Goal: Task Accomplishment & Management: Use online tool/utility

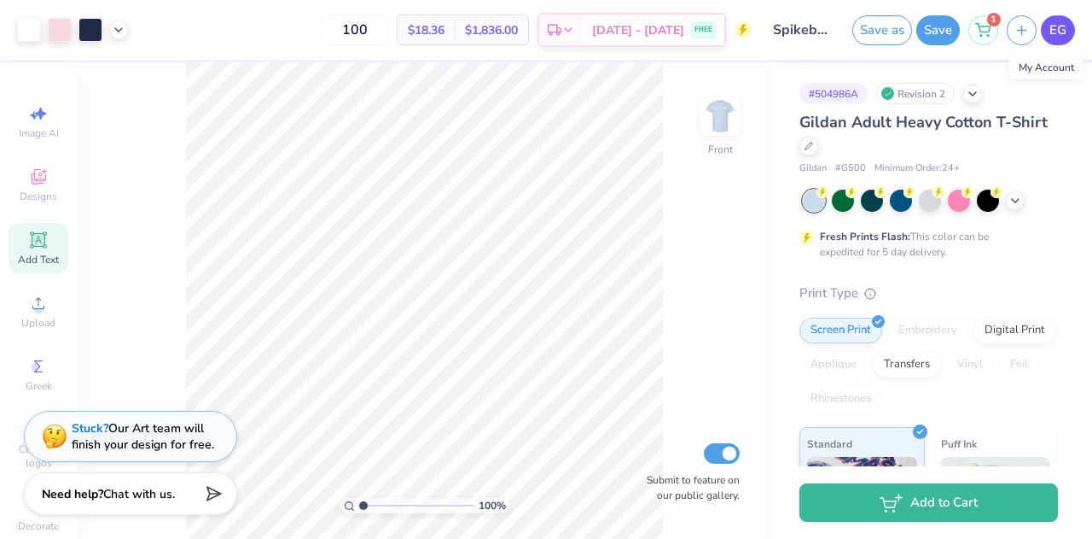
click at [1062, 37] on span "EG" at bounding box center [1058, 30] width 17 height 20
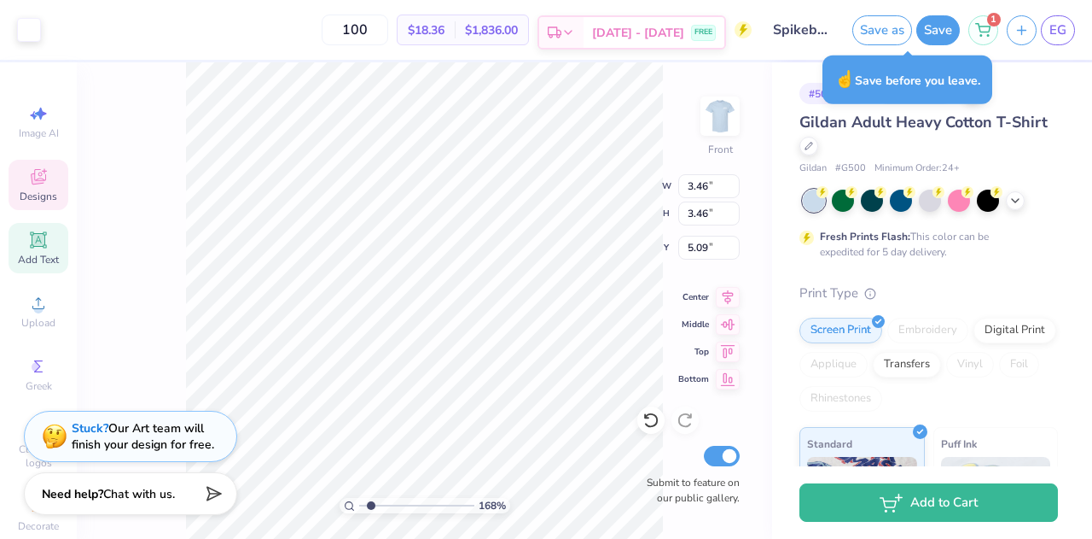
type input "1.68330677204431"
type input "3.38"
type input "5.16"
type input "1.68330677204431"
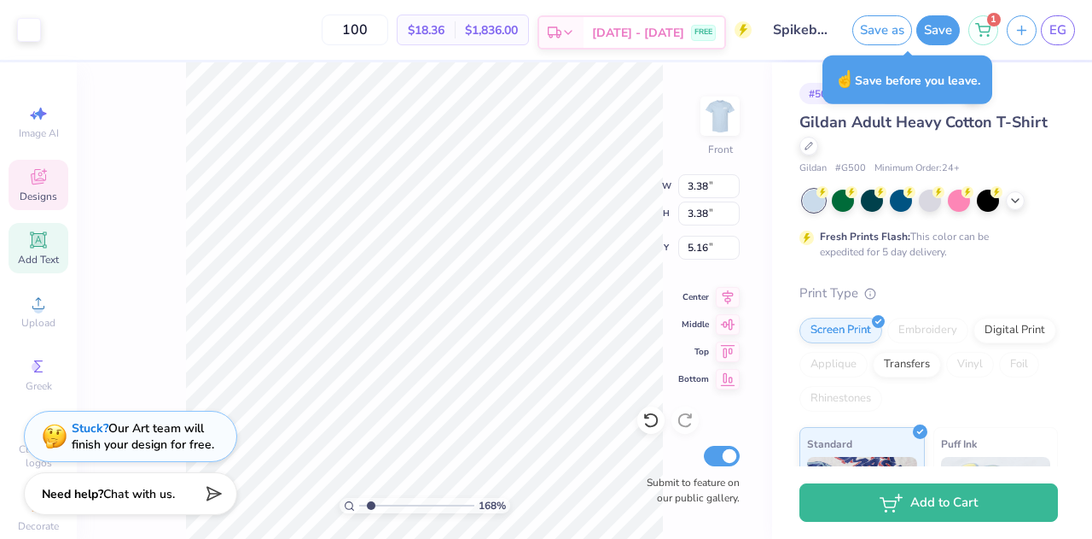
type input "11.25"
type input "1.75"
type input "11.11"
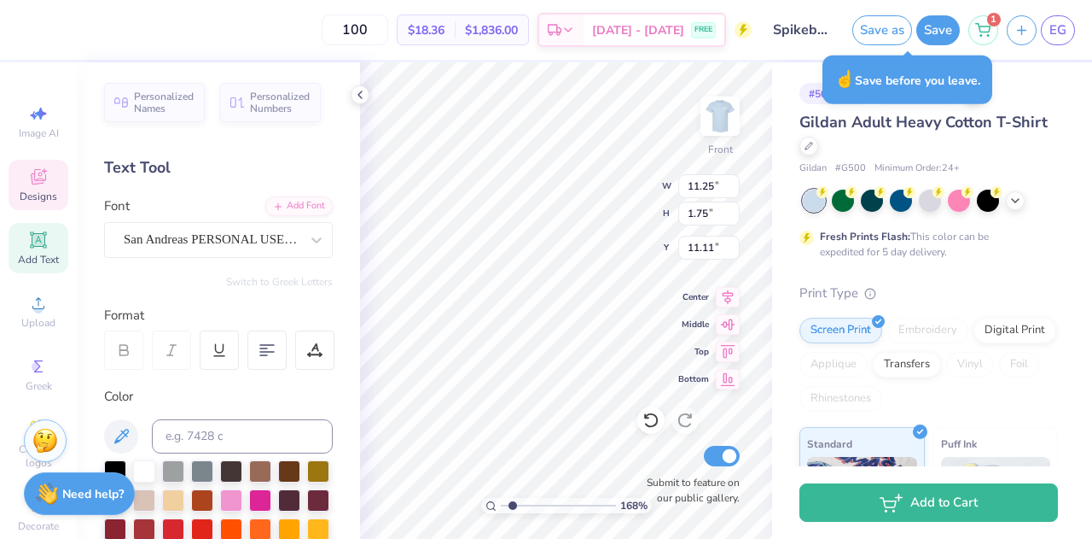
type input "1.68330677204431"
type input "3.46"
type input "8.52"
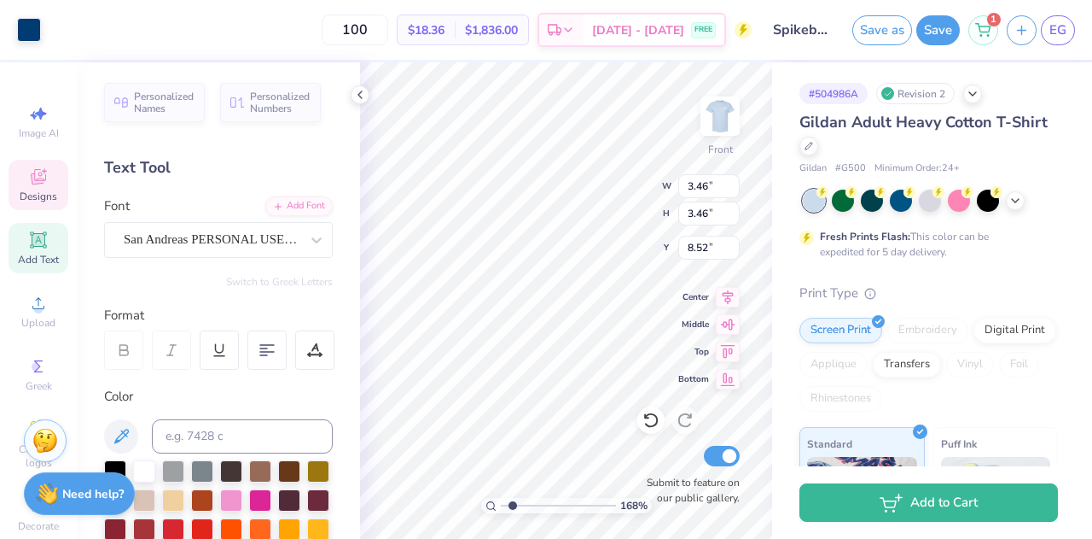
type input "1.68330677204431"
type input "3.38"
type input "5.16"
type input "1.68330677204431"
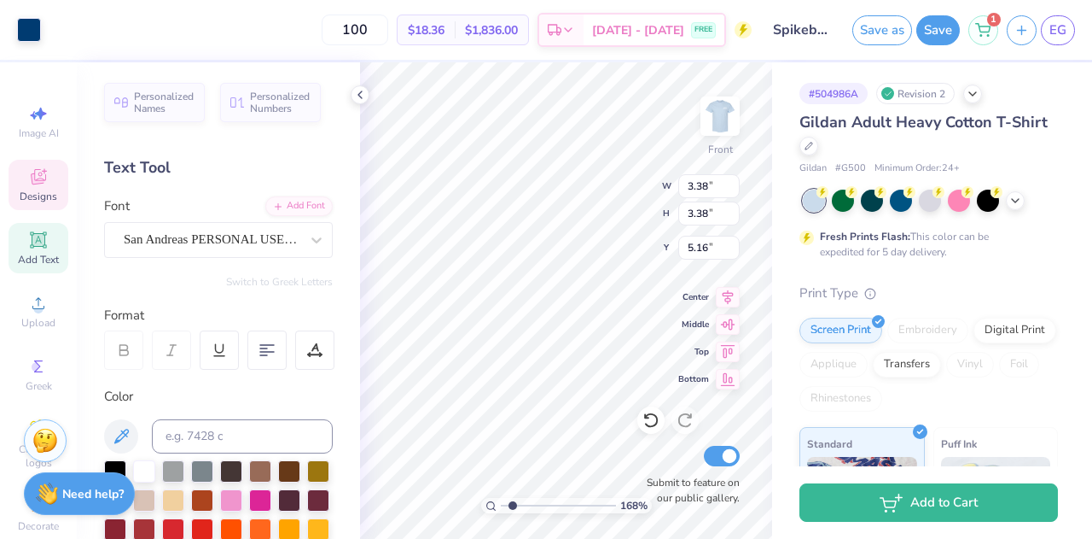
type input "3.46"
type input "1.92"
type input "1.68330677204431"
type input "3.96"
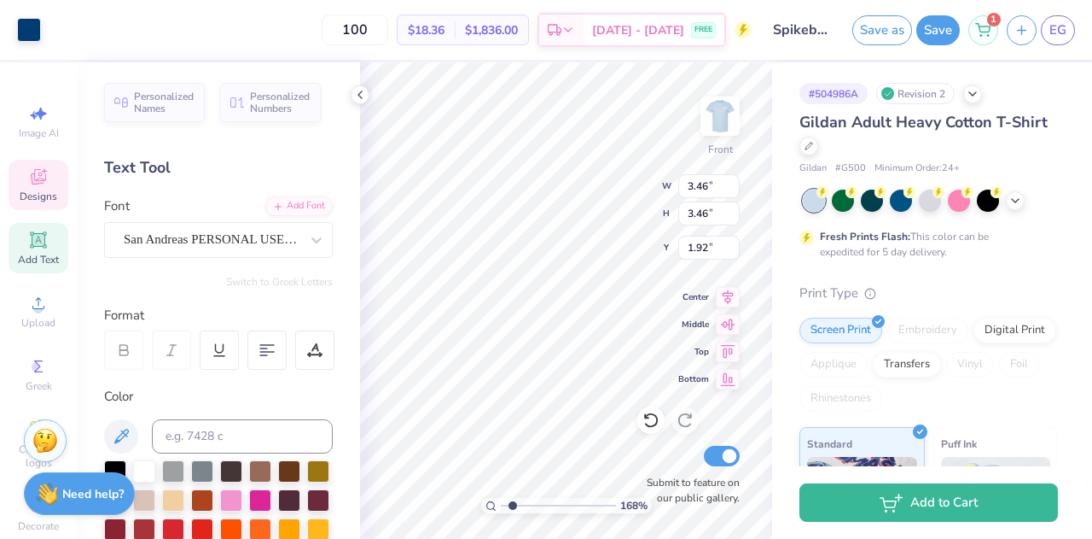
type input "3.96"
type input "4.57"
type input "1.68330677204431"
type input "3.77"
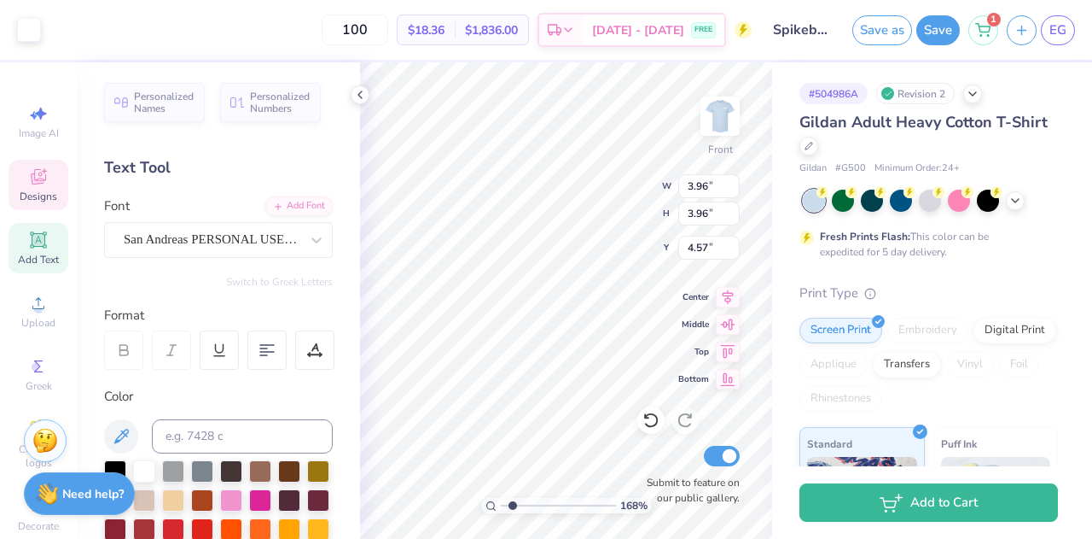
type input "4.77"
type input "1.68330677204431"
type input "3.46"
type input "5.15"
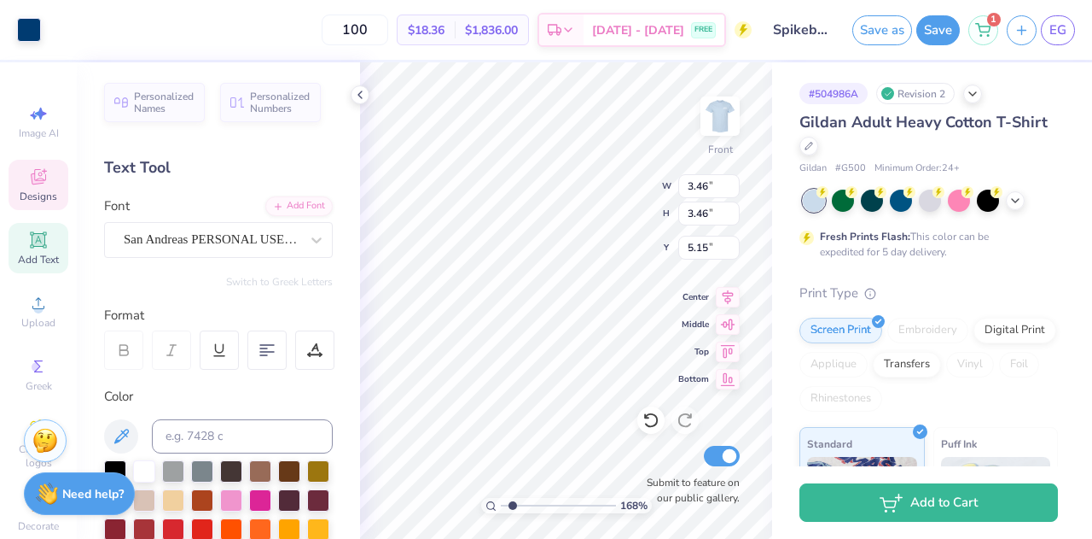
type input "1.68330677204431"
type input "3.99"
type input "4.62"
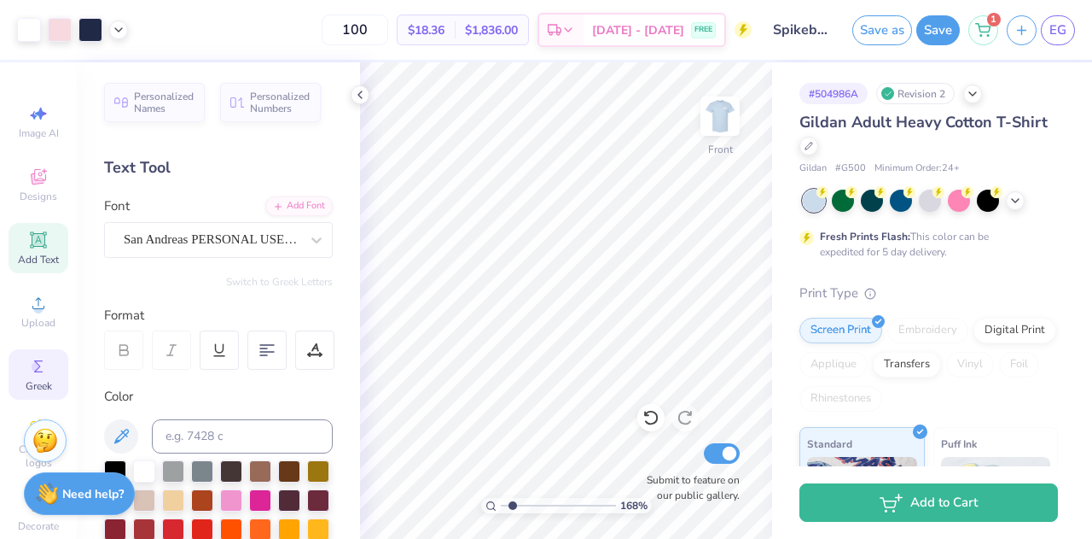
click at [30, 373] on icon at bounding box center [38, 366] width 20 height 20
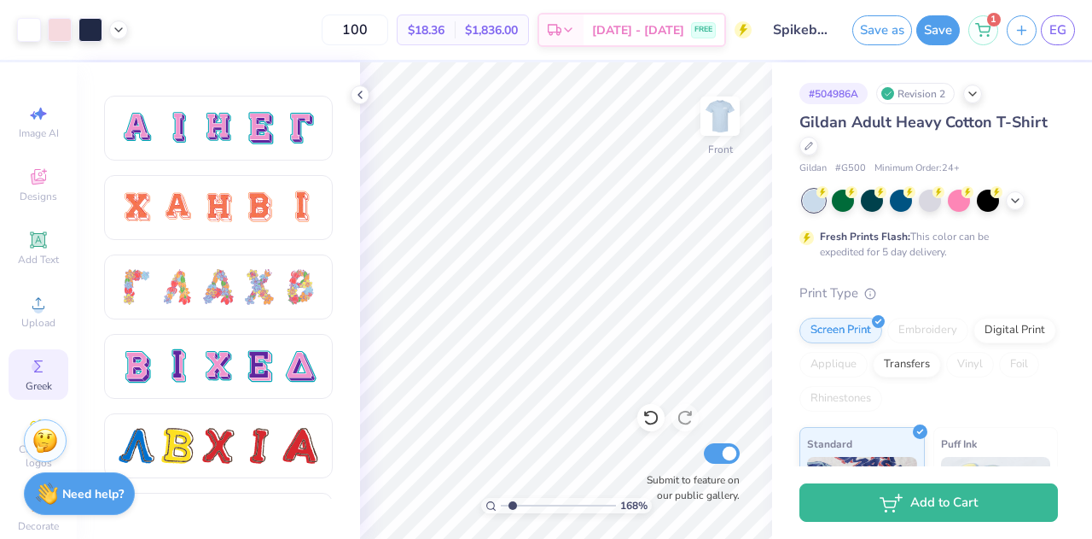
scroll to position [1176, 0]
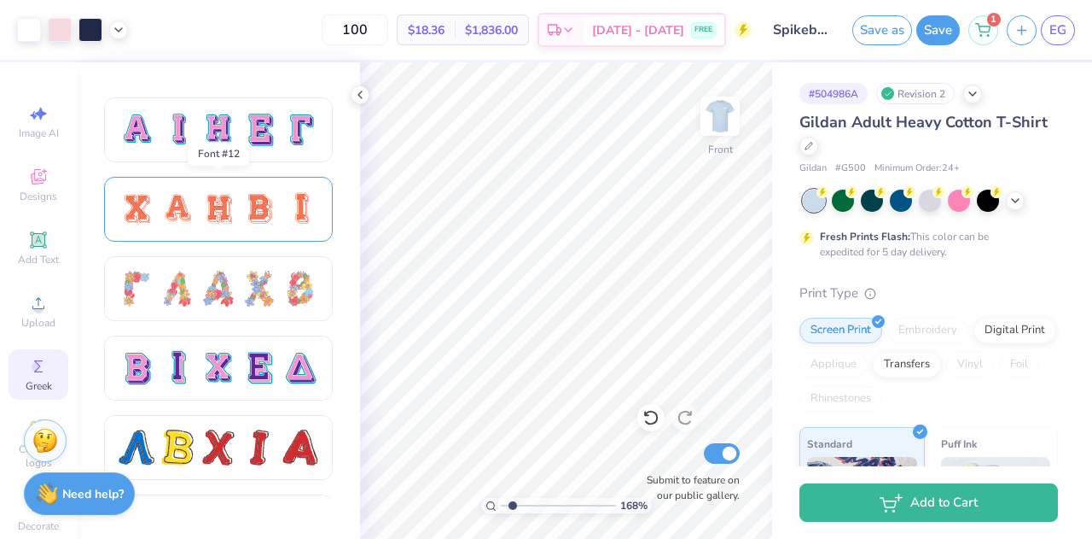
click at [236, 204] on div at bounding box center [219, 209] width 36 height 36
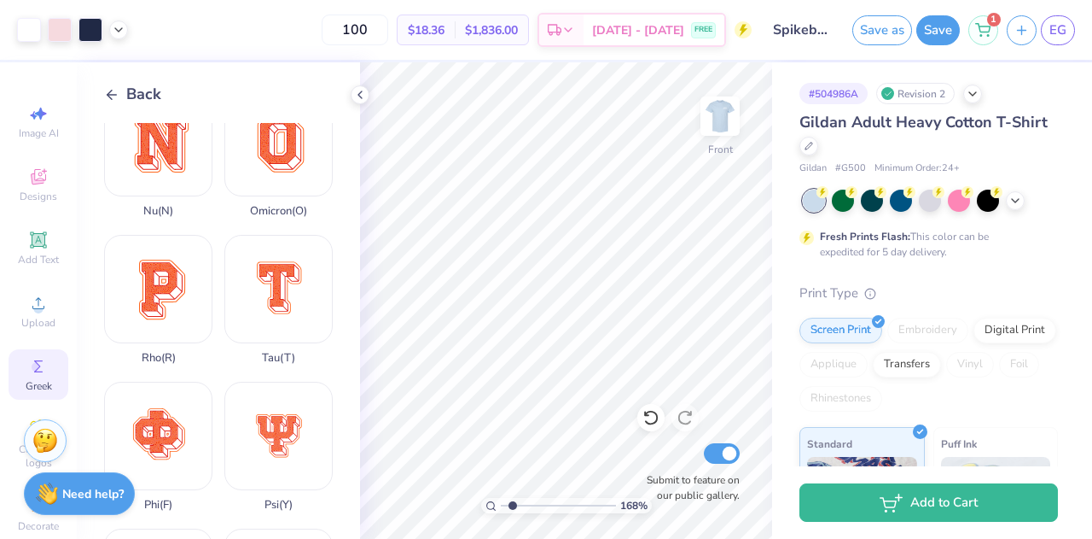
scroll to position [1117, 0]
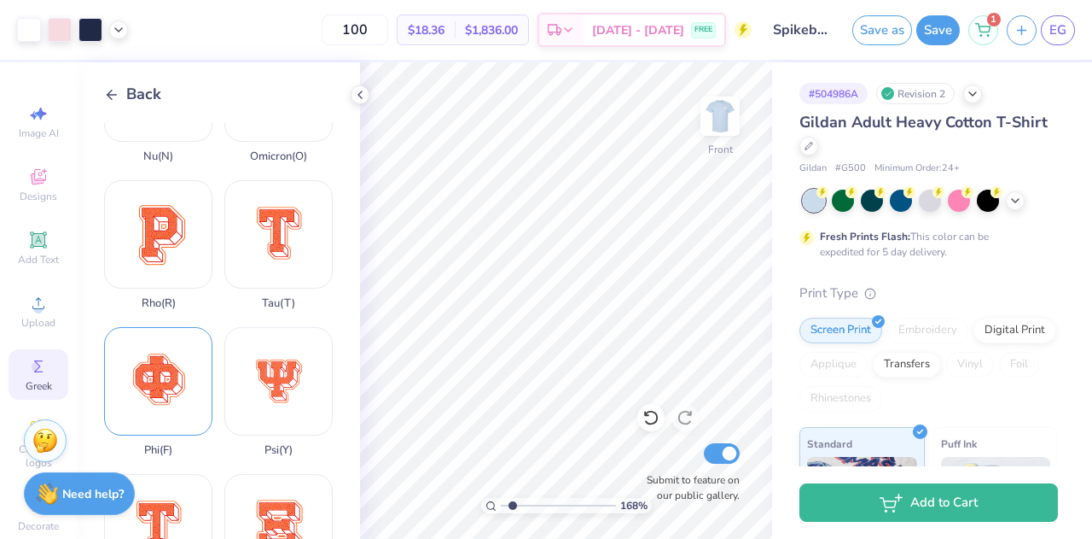
click at [160, 327] on div "Phi ( F )" at bounding box center [158, 392] width 108 height 130
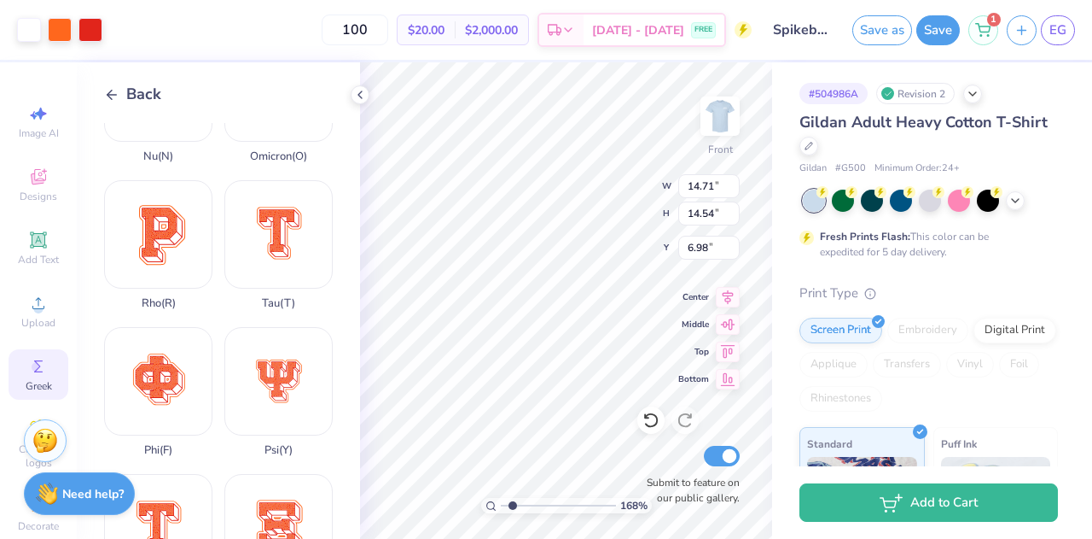
type input "1.68330677204431"
type input "7.51"
type input "7.42"
type input "14.10"
click at [541, 312] on div "168 % Front W 7.51 7.51 " H 7.42 7.42 " Y 14.10 14.10 " Center Middle Top Botto…" at bounding box center [566, 300] width 412 height 476
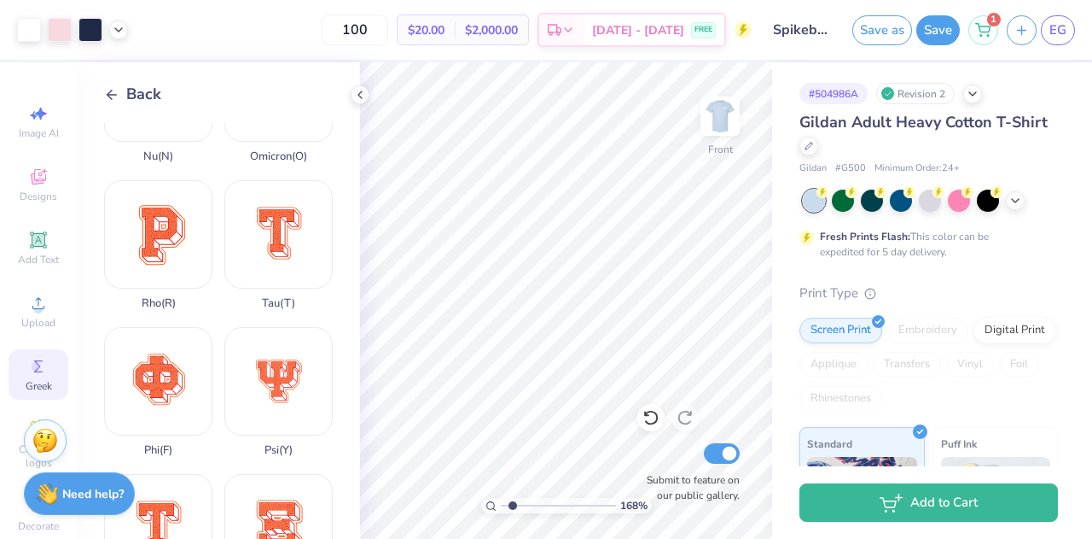
click at [639, 462] on div "Submit to feature on our public gallery." at bounding box center [688, 471] width 102 height 63
type input "1.68330677204431"
type input "5.79"
type input "1.68330677204431"
type input "1.26"
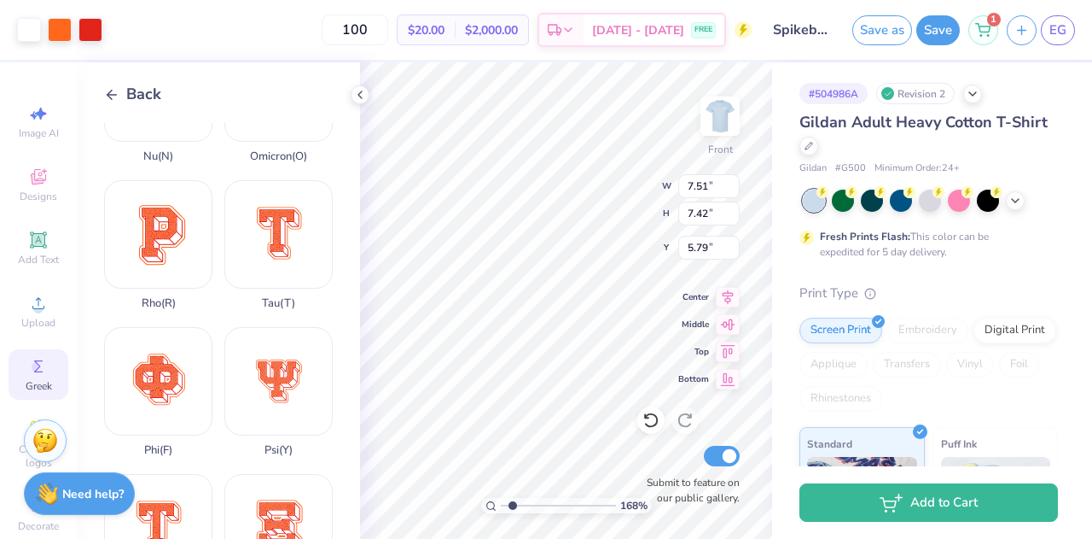
type input "1.24"
type input "11.97"
type input "1.68330677204431"
type input "6.46"
type input "1.68330677204431"
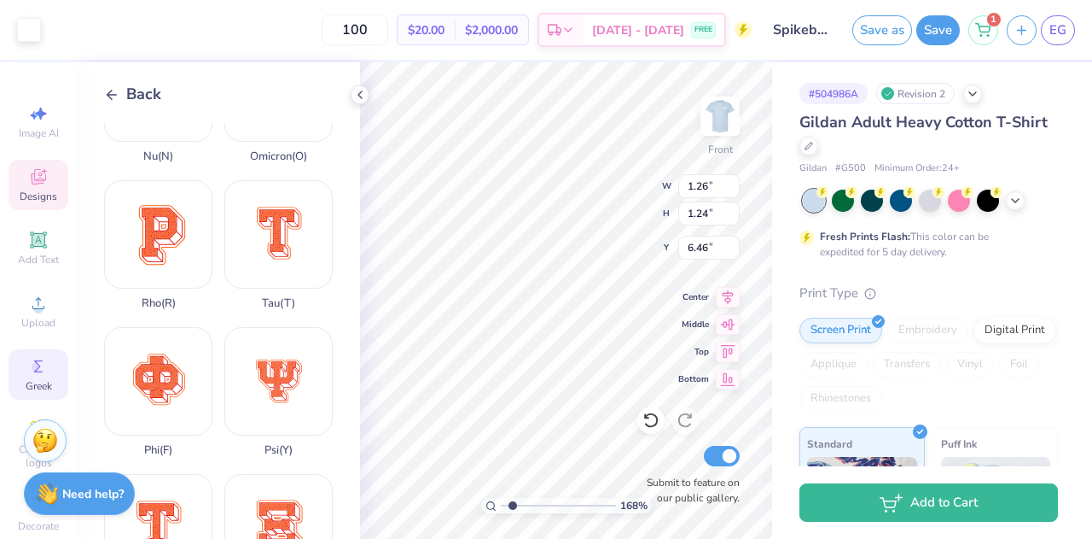
type input "11.25"
type input "1.75"
type input "11.11"
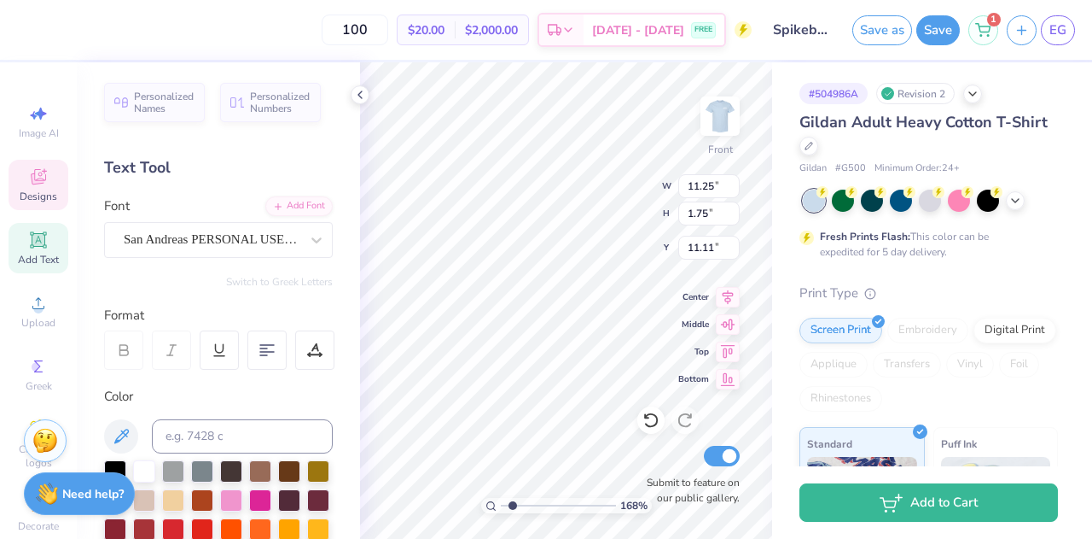
type input "1.68330677204431"
type input "0.72"
type input "0.71"
type input "7.00"
type input "1.68330677204431"
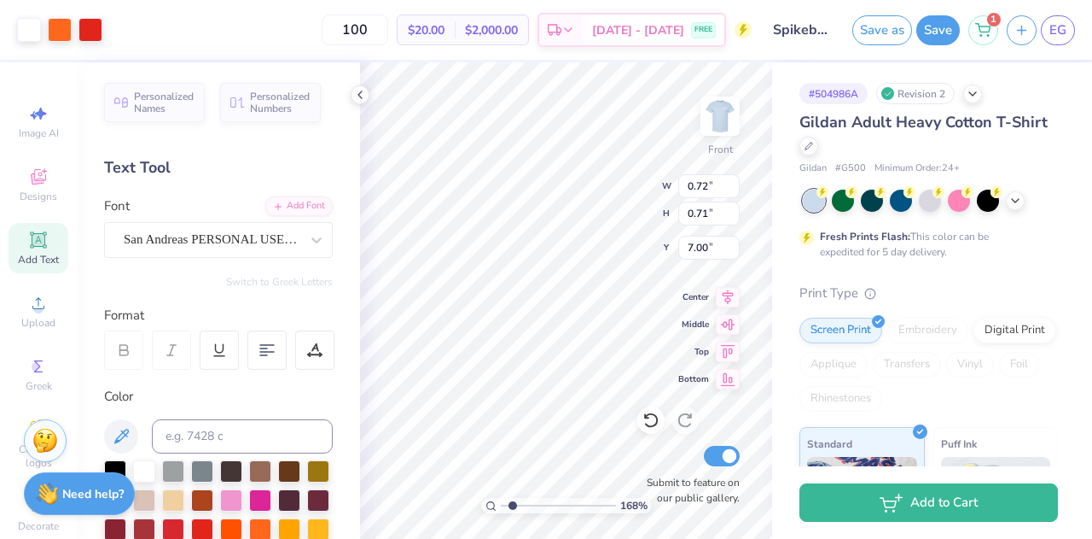
type input "6.88"
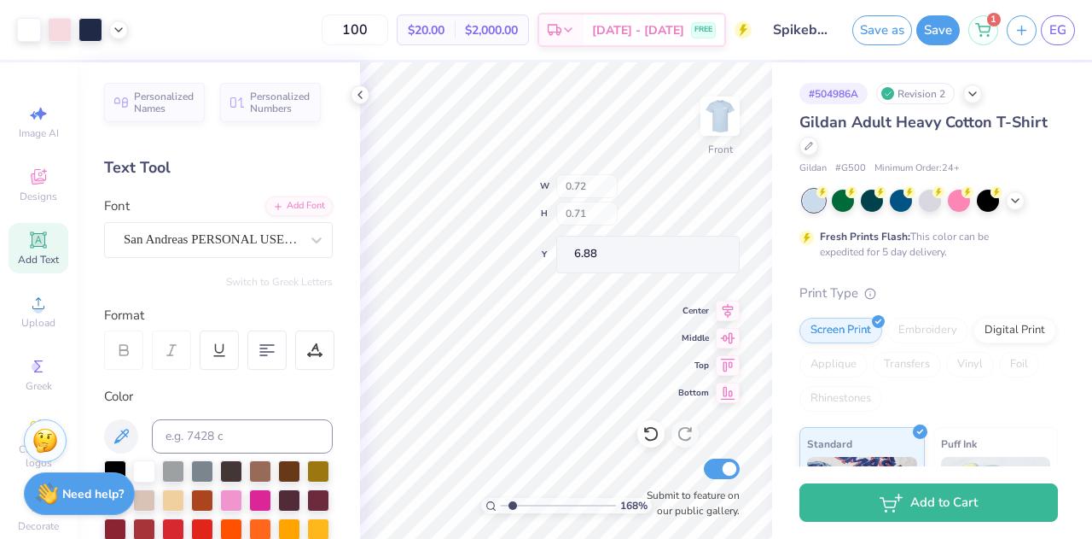
type input "1.68330677204431"
type input "0.57"
type input "0.56"
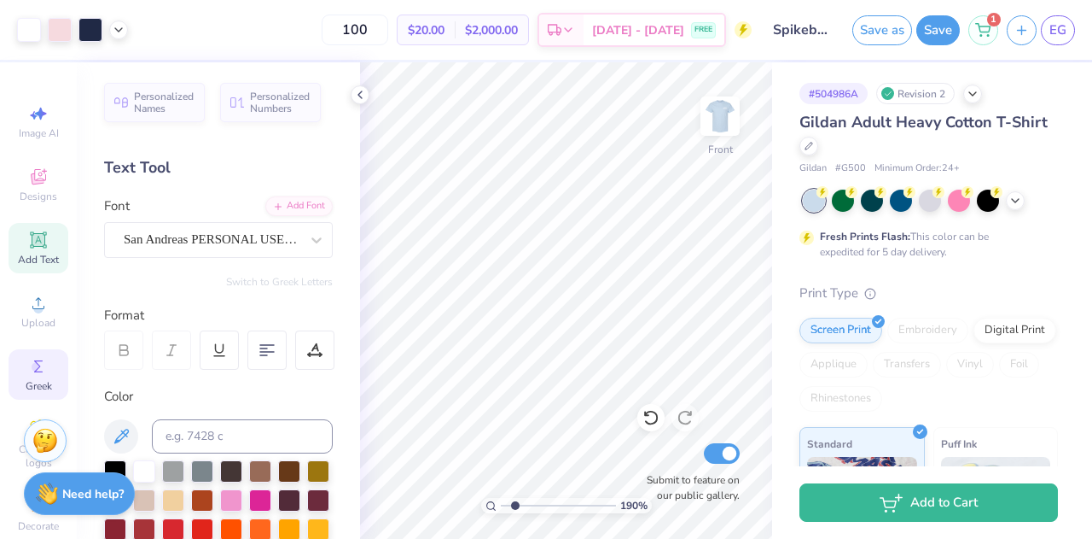
click at [32, 352] on div "Greek" at bounding box center [39, 374] width 60 height 50
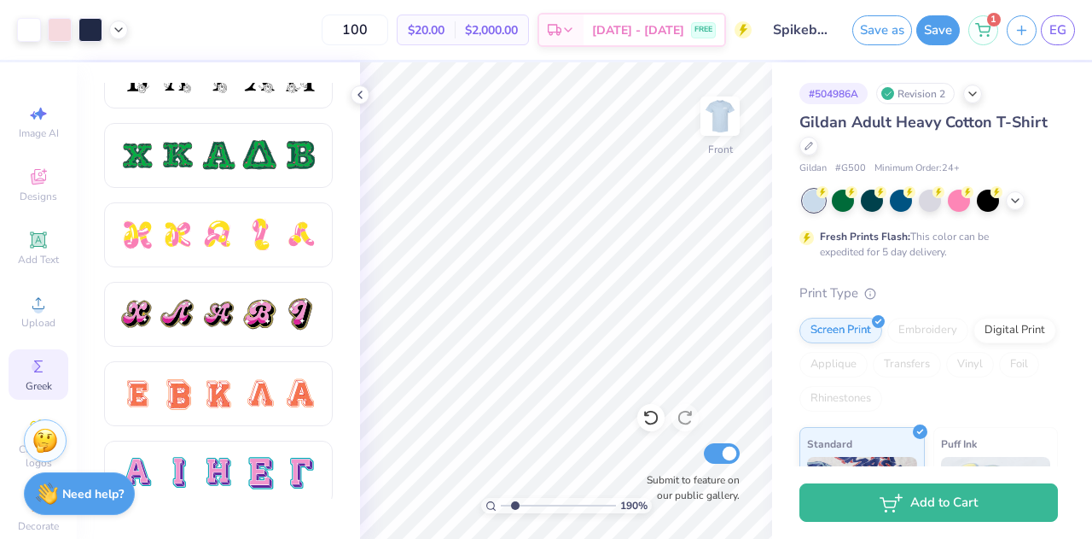
scroll to position [834, 0]
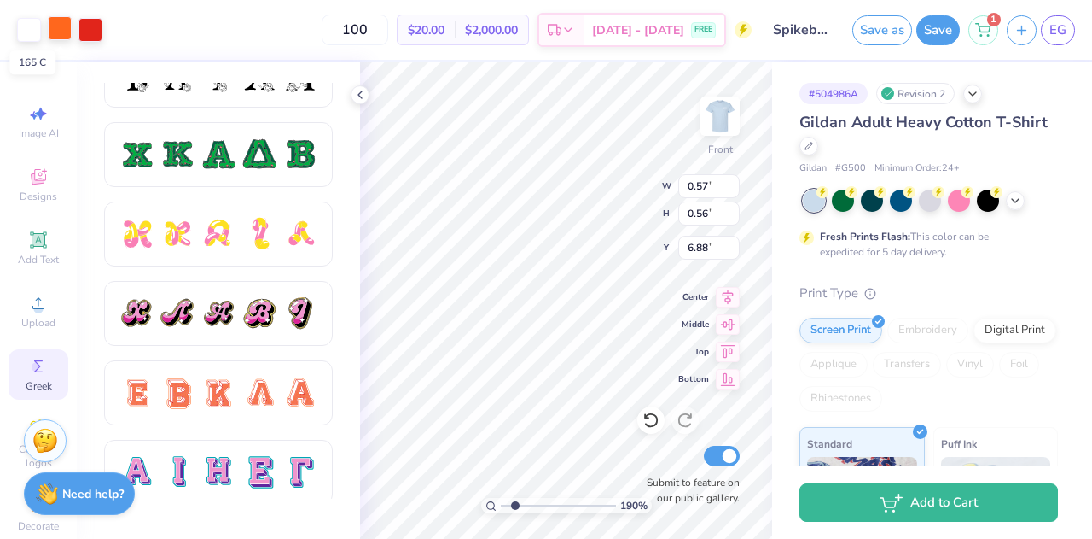
click at [56, 37] on div at bounding box center [60, 28] width 24 height 24
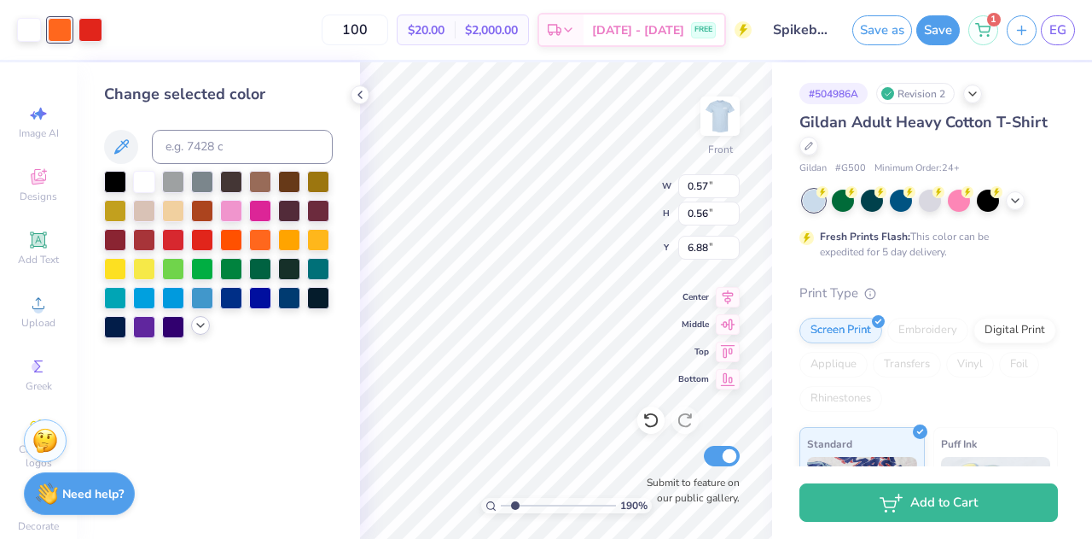
click at [199, 327] on icon at bounding box center [201, 325] width 14 height 14
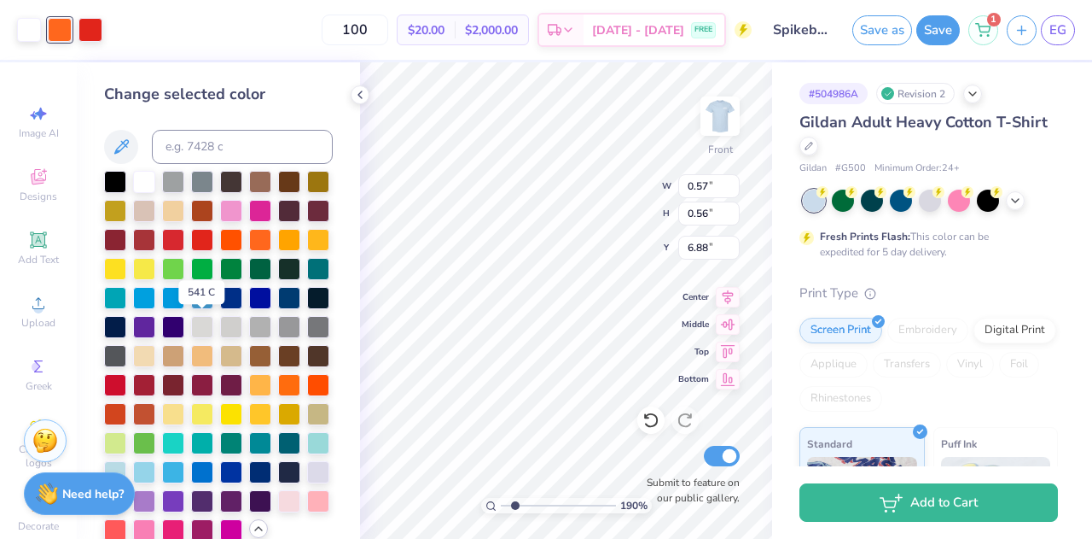
scroll to position [80, 0]
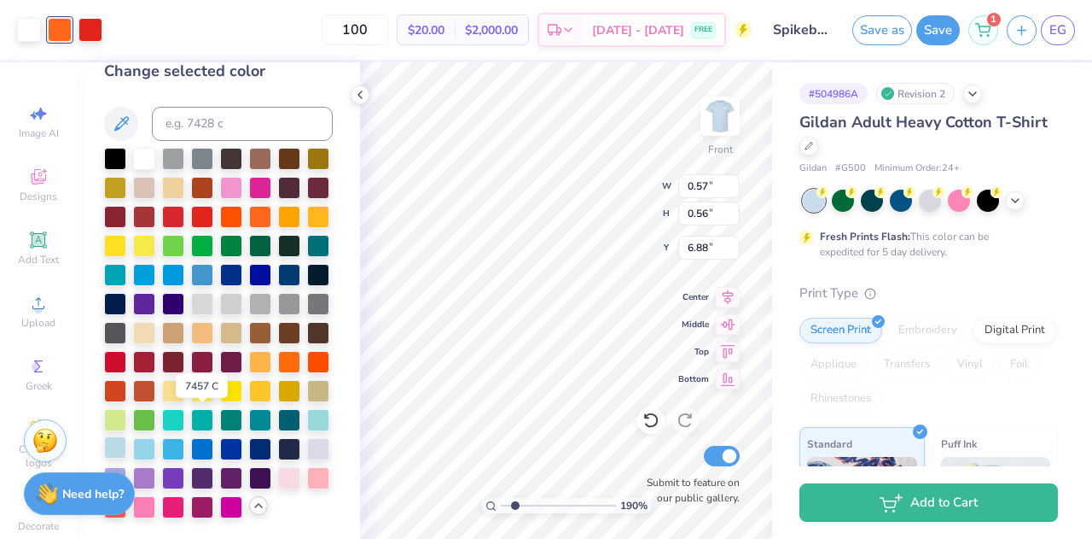
click at [126, 436] on div at bounding box center [115, 447] width 22 height 22
click at [94, 28] on div at bounding box center [91, 28] width 24 height 24
click at [155, 436] on div at bounding box center [144, 447] width 22 height 22
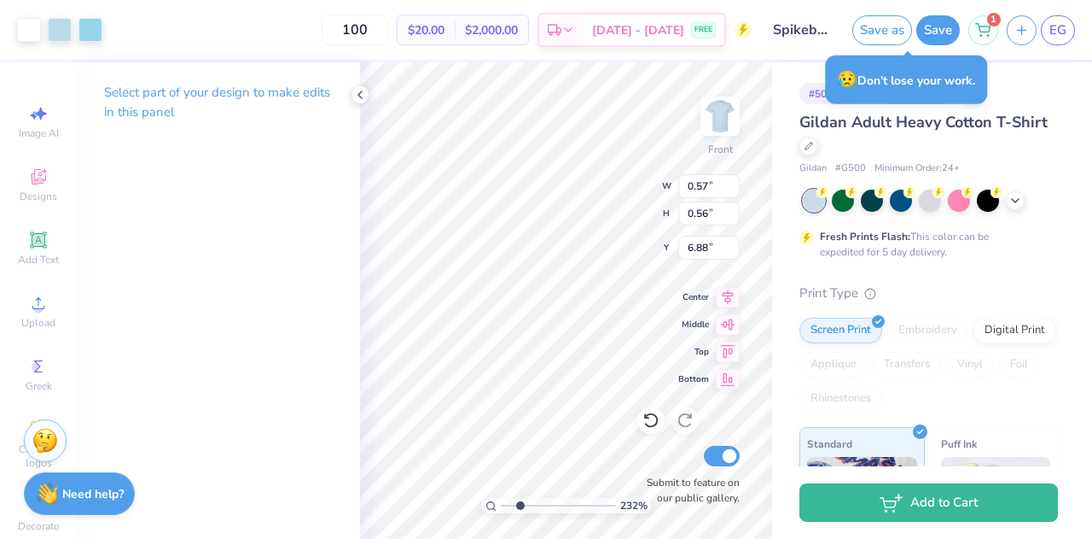
type input "2.31649608381015"
type input "4.26"
type input "3.21"
type input "4.93"
type input "2.31649608381015"
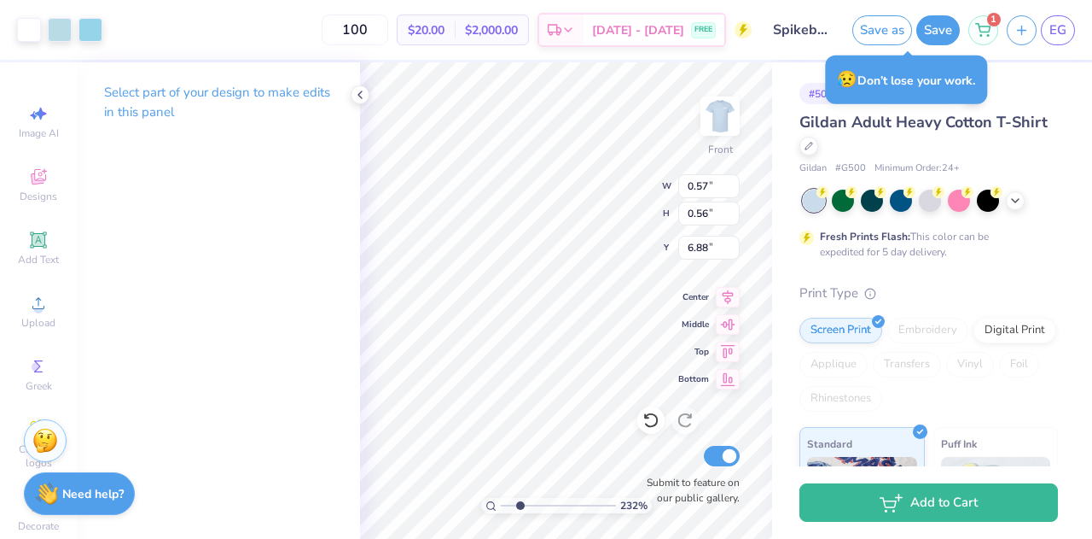
type input "0.55"
type input "0.54"
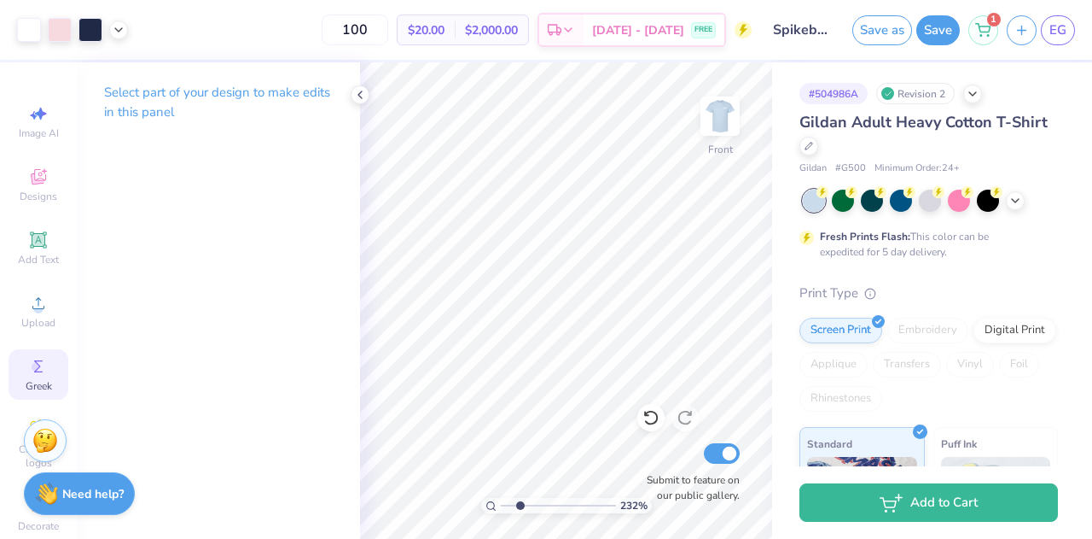
click at [26, 383] on span "Greek" at bounding box center [39, 386] width 26 height 14
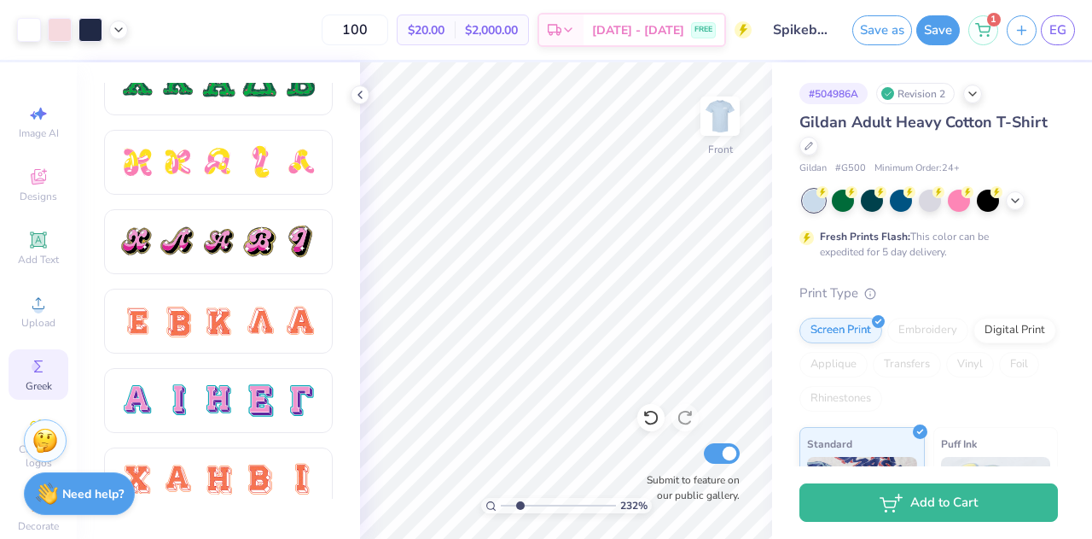
scroll to position [916, 0]
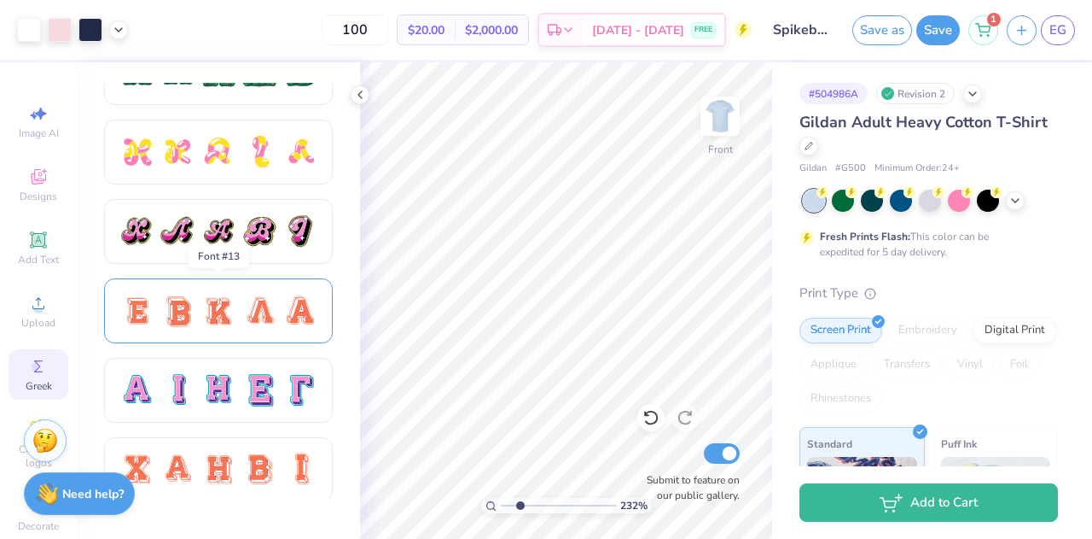
click at [205, 310] on div at bounding box center [219, 311] width 36 height 36
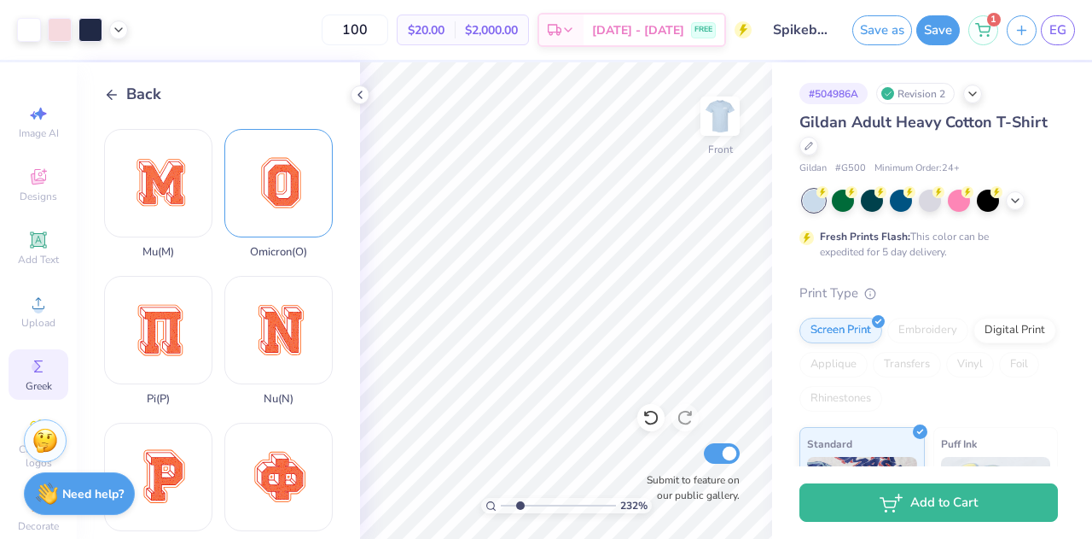
scroll to position [736, 0]
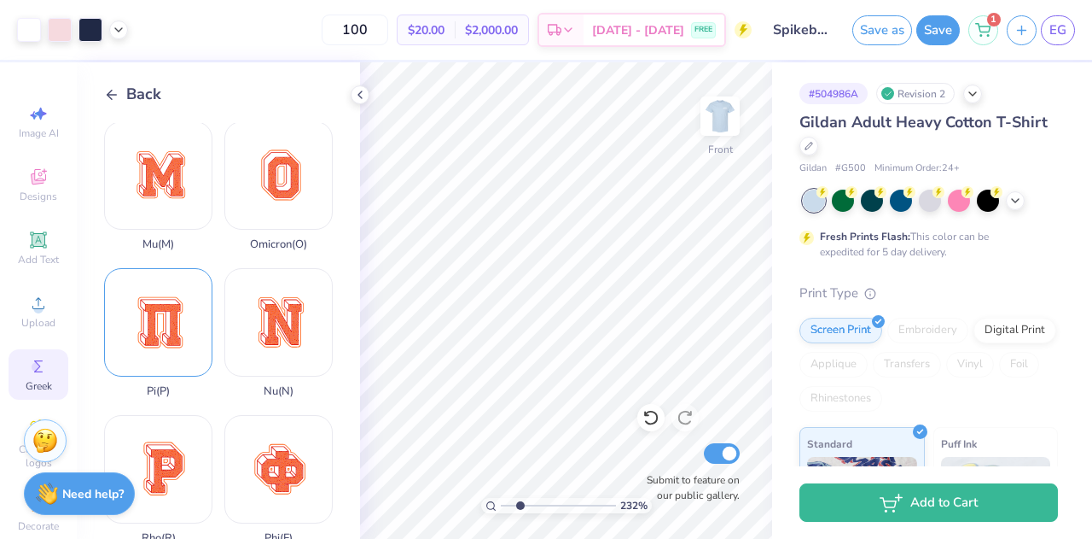
click at [152, 289] on div "Pi ( P )" at bounding box center [158, 333] width 108 height 130
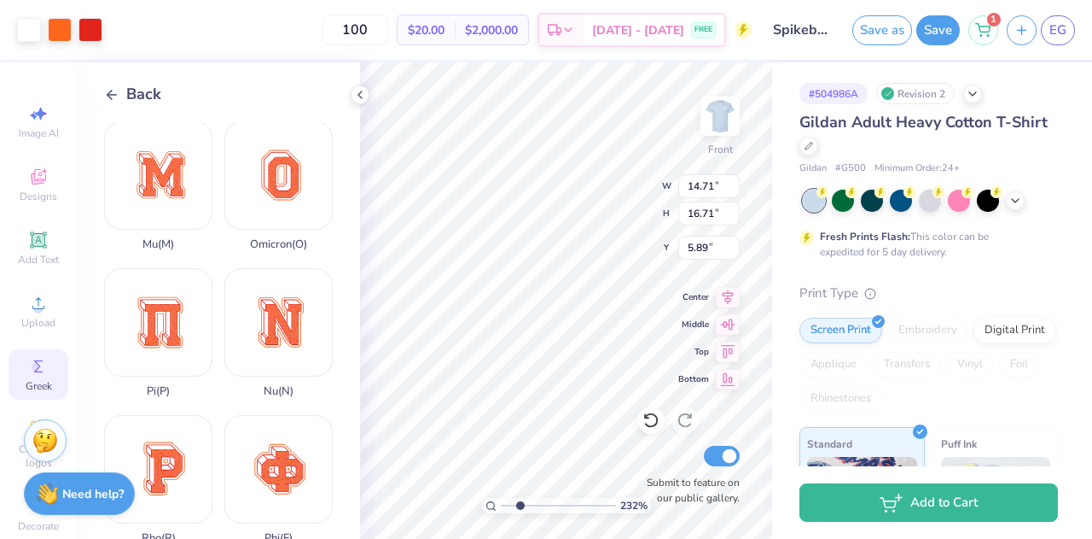
type input "2.31649608381015"
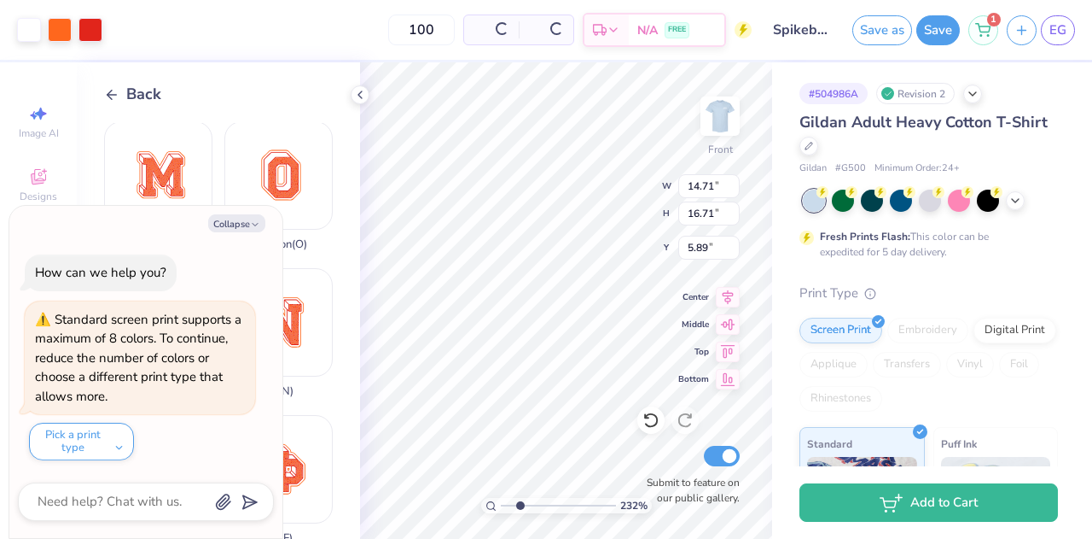
type textarea "x"
type input "2.31649608381015"
type textarea "x"
type input "2.31649608381015"
type input "10.61"
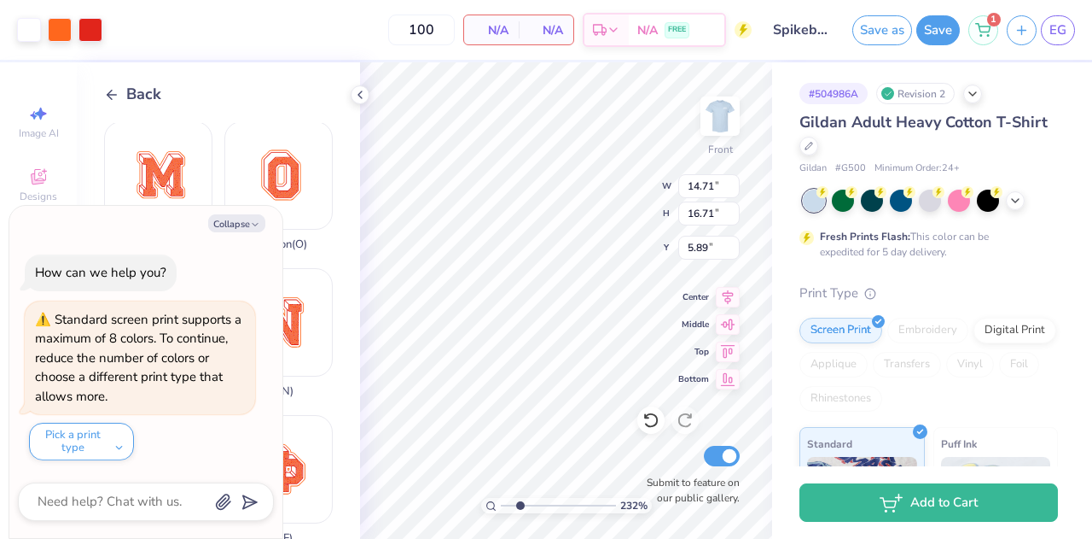
type input "12.06"
type input "5.95"
type textarea "x"
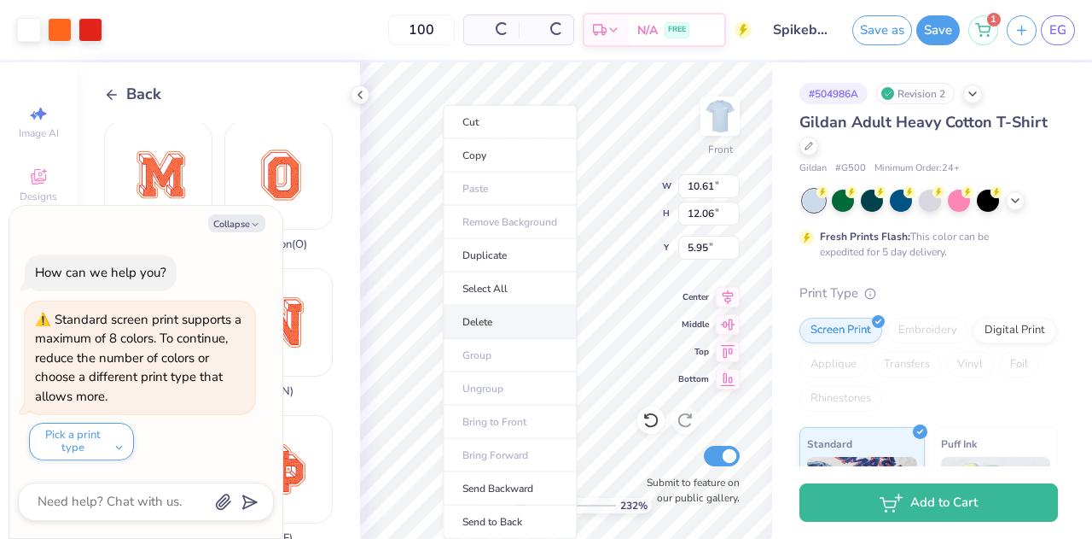
type input "1"
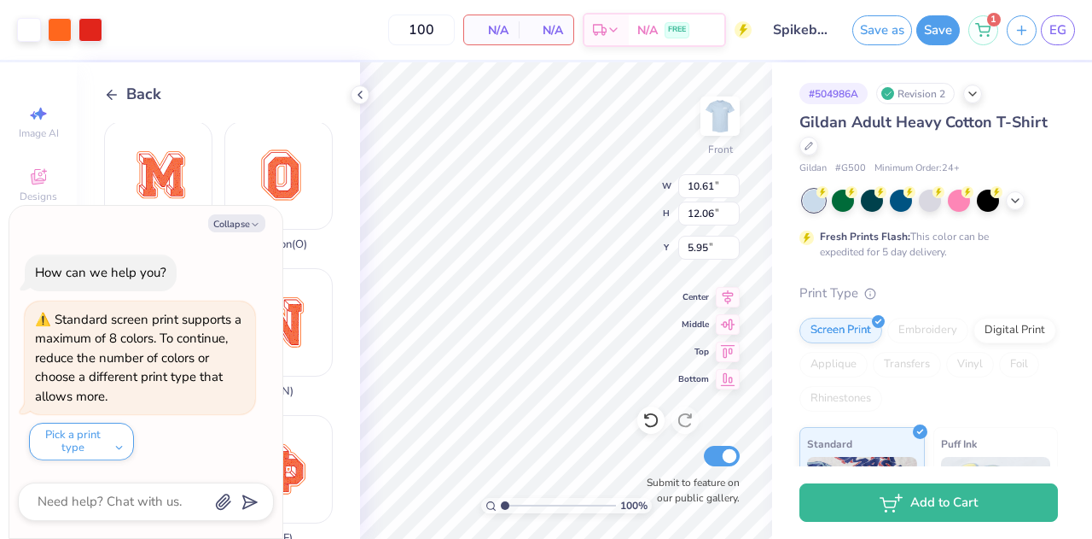
type textarea "x"
type input "0.92"
type input "1.05"
type input "16.96"
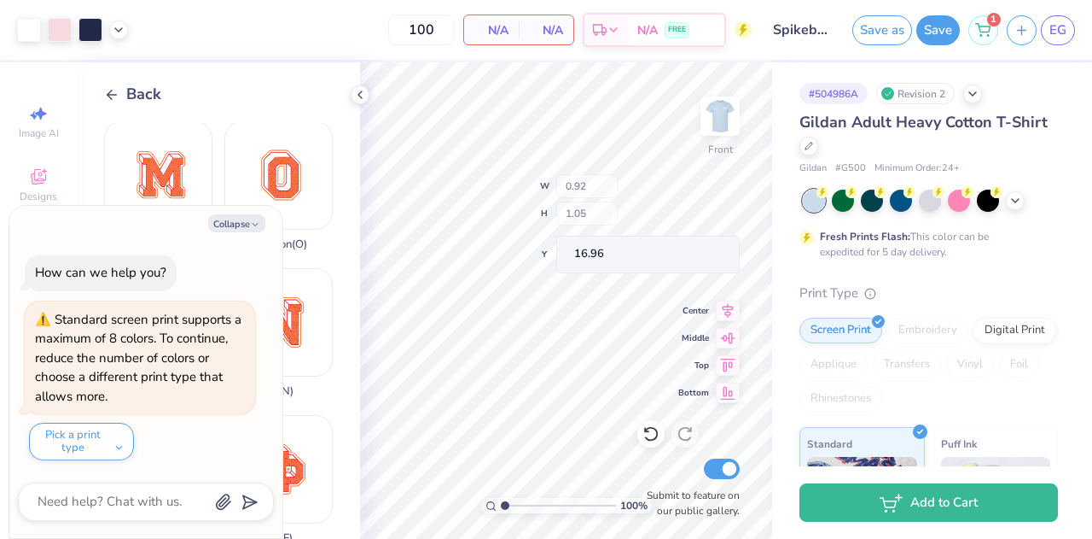
type textarea "x"
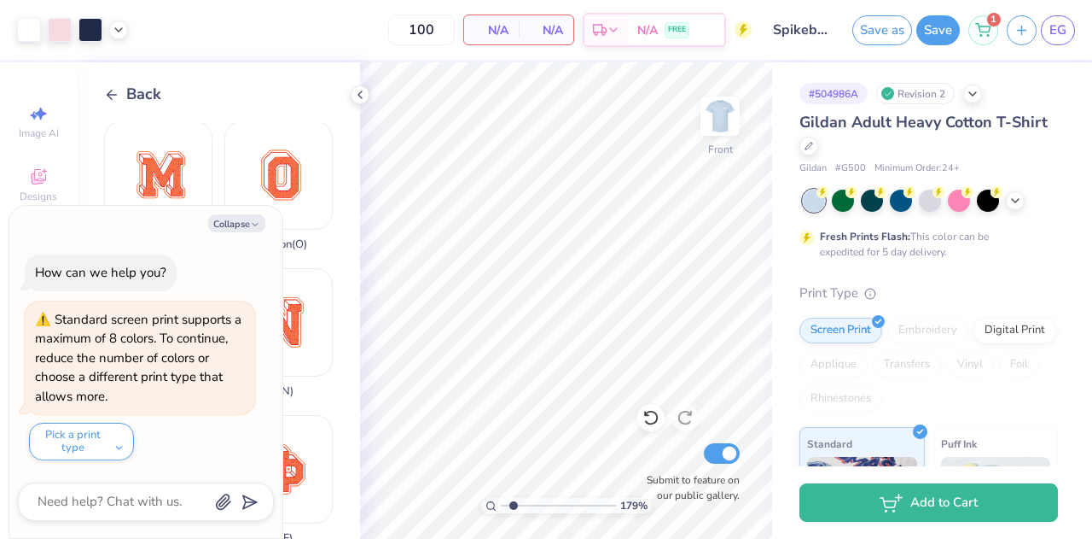
type input "1.78606950638908"
type textarea "x"
type input "1.78606950638908"
type textarea "x"
type input "1.78606950638908"
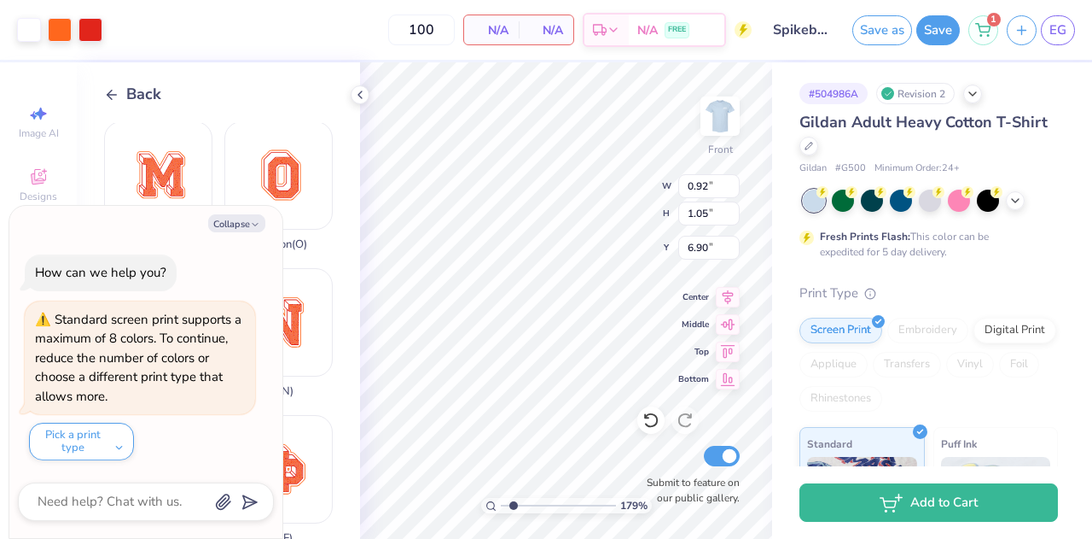
type textarea "x"
type input "3.77"
type input "4.77"
type input "1.78606950638908"
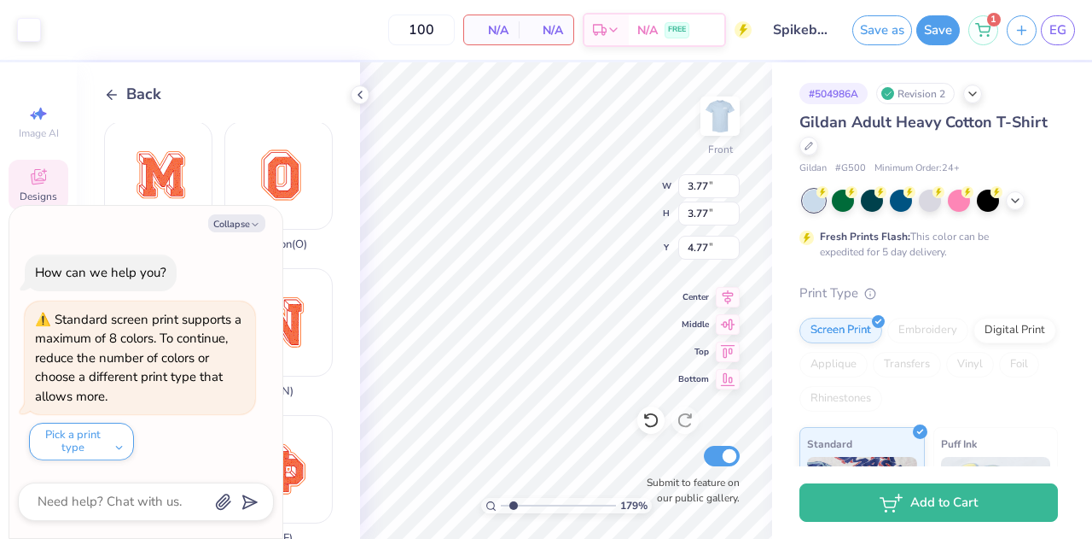
type textarea "x"
type input "0.53"
type input "0.60"
type input "7.35"
type input "1.78606950638908"
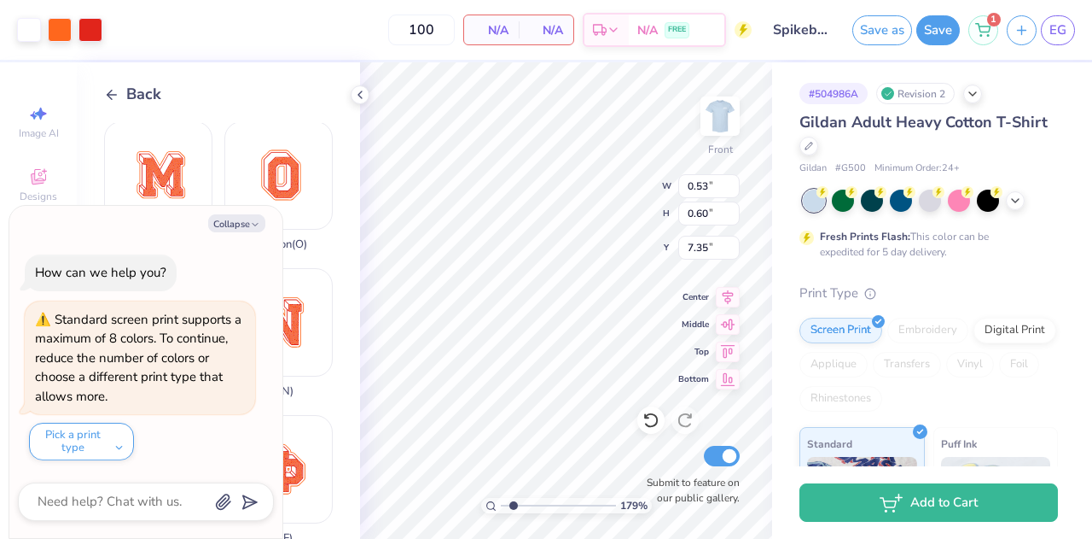
type textarea "x"
type input "1.78606950638908"
type textarea "x"
type input "0.57"
type input "0.64"
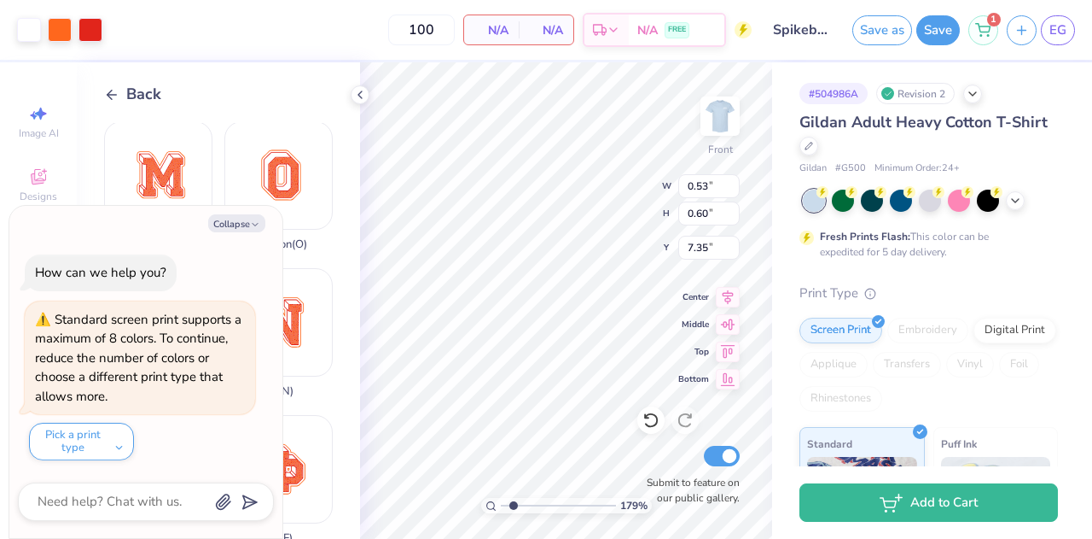
type input "7.33"
type input "1.78606950638908"
type textarea "x"
type input "1.78606950638908"
type textarea "x"
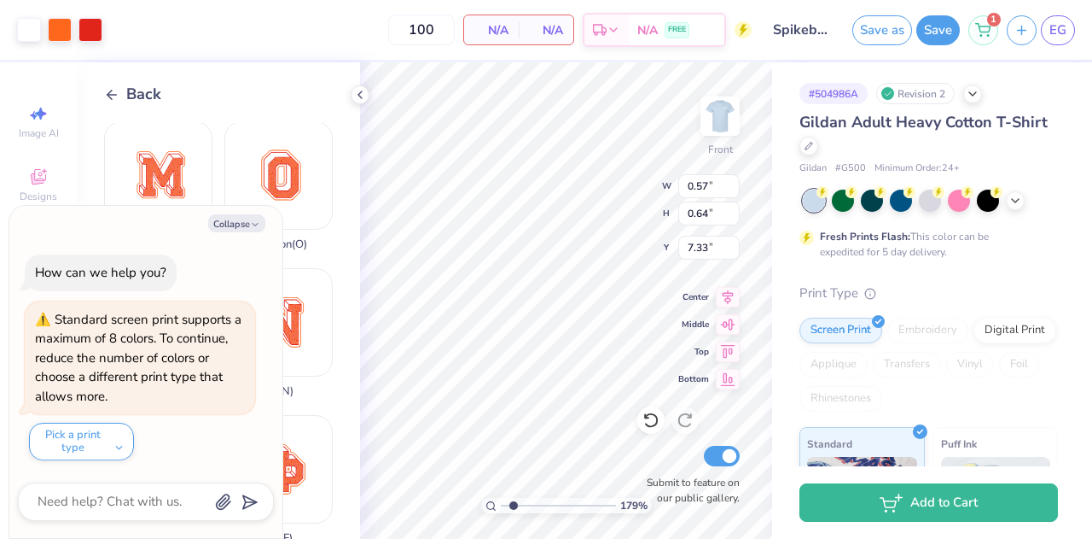
type input "1.78606950638908"
type textarea "x"
type input "1.78606950638908"
type textarea "x"
type input "1.78606950638908"
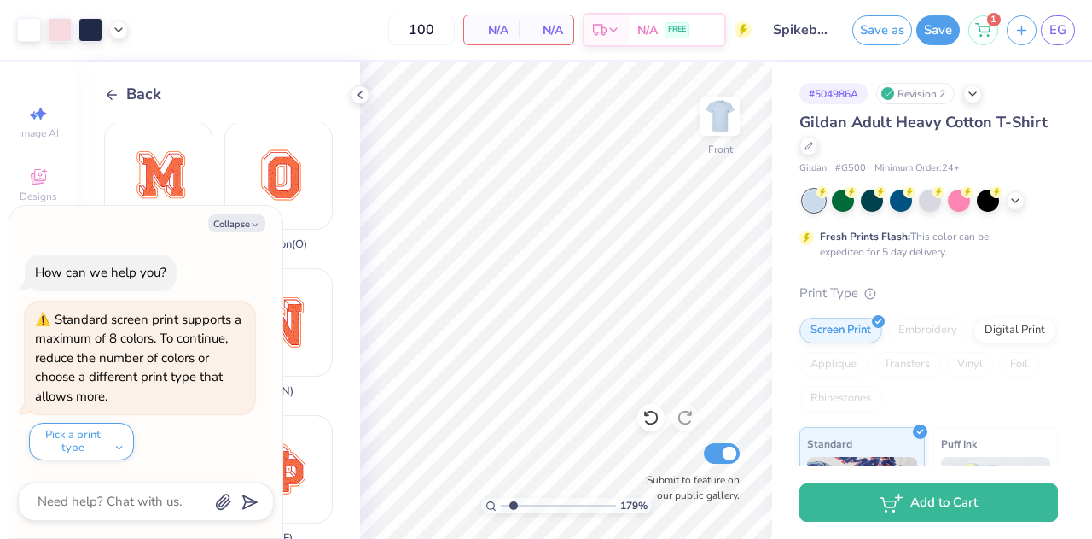
type textarea "x"
type input "1.78606950638908"
type textarea "x"
click at [598, 190] on div "179 % Front W 0.57 0.57 " H 0.64 0.64 " Y 6.83 6.83 " Center Middle Top Bottom …" at bounding box center [566, 300] width 412 height 476
type input "1.78606950638908"
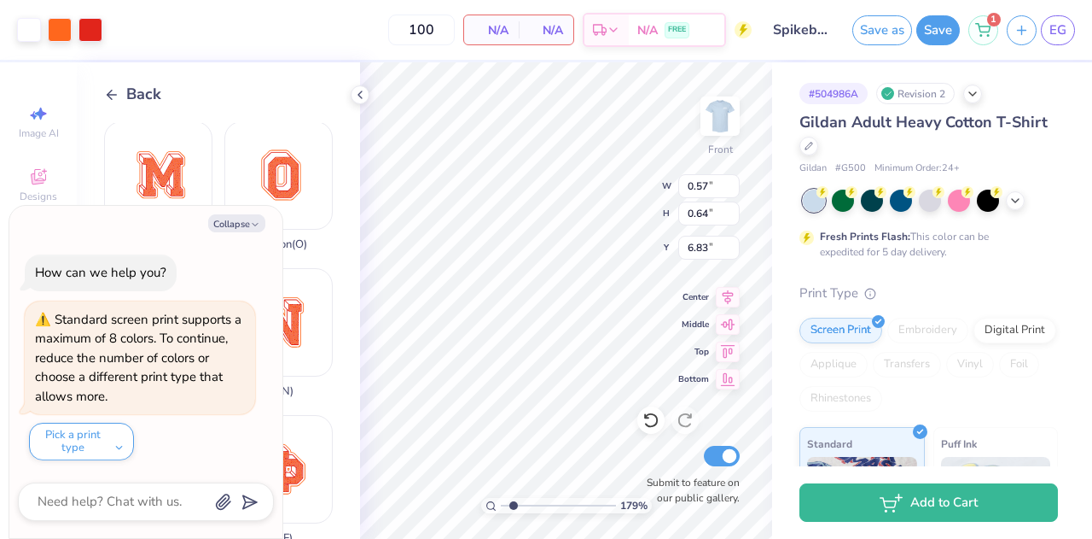
type textarea "x"
type input "0.51"
type input "0.57"
type input "6.89"
type input "1.78606950638908"
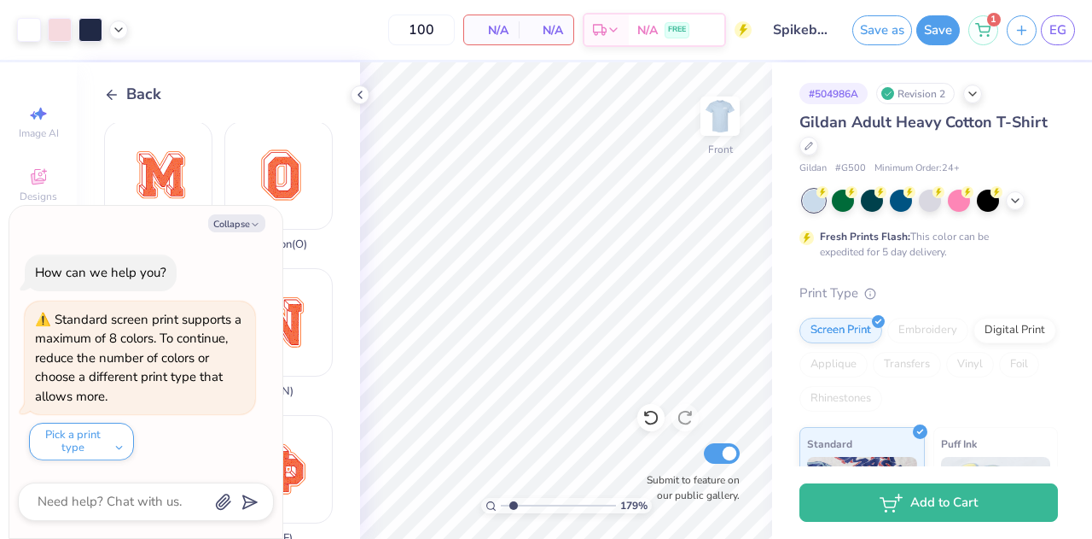
type textarea "x"
type input "1.78606950638908"
type textarea "x"
type input "1.78606950638908"
type textarea "x"
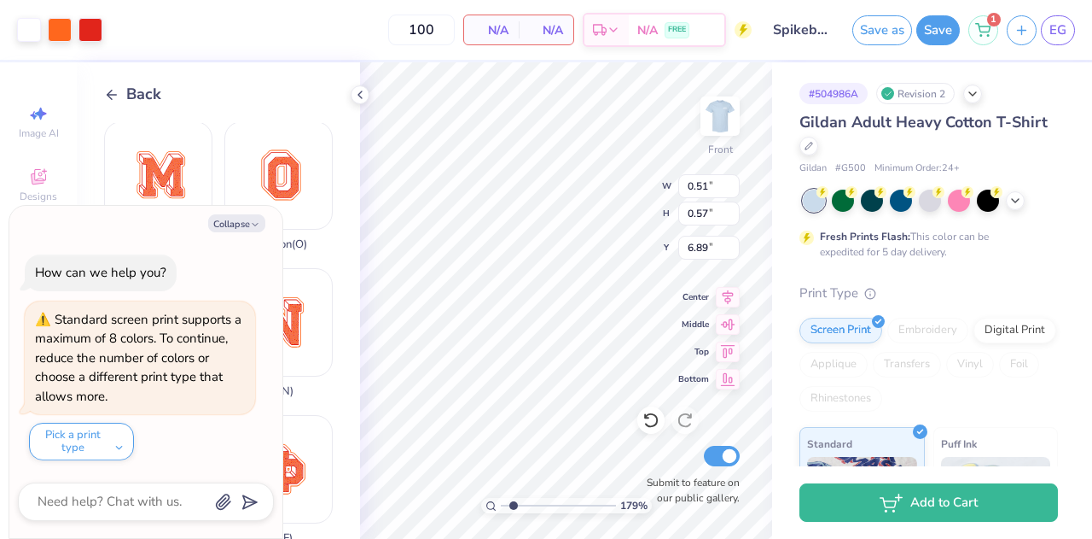
type input "1.78606950638908"
type textarea "x"
type input "1.78606950638908"
type textarea "x"
type input "1.78606950638908"
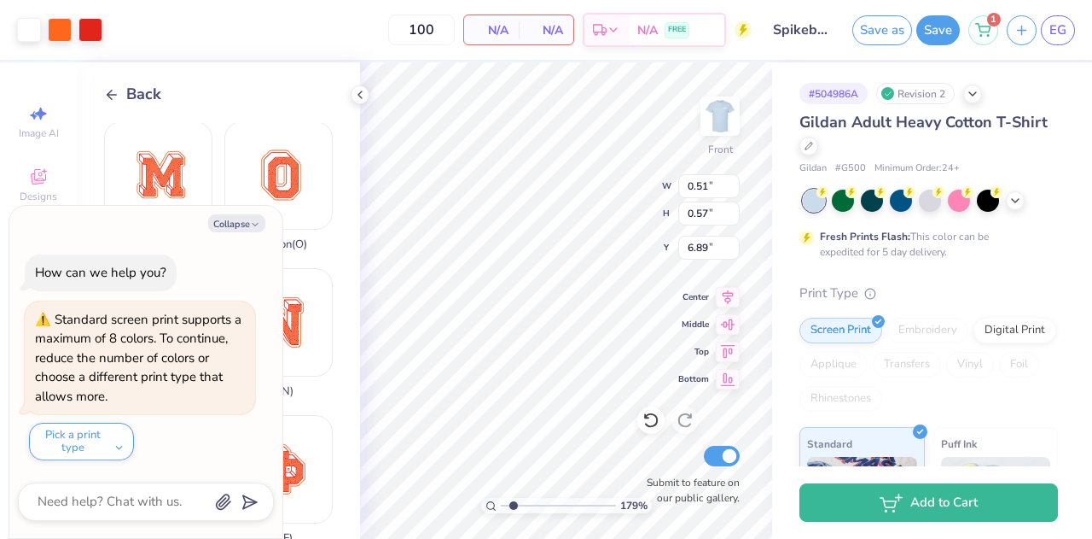
type textarea "x"
type input "1.78606950638908"
type textarea "x"
type input "0.54"
type input "0.61"
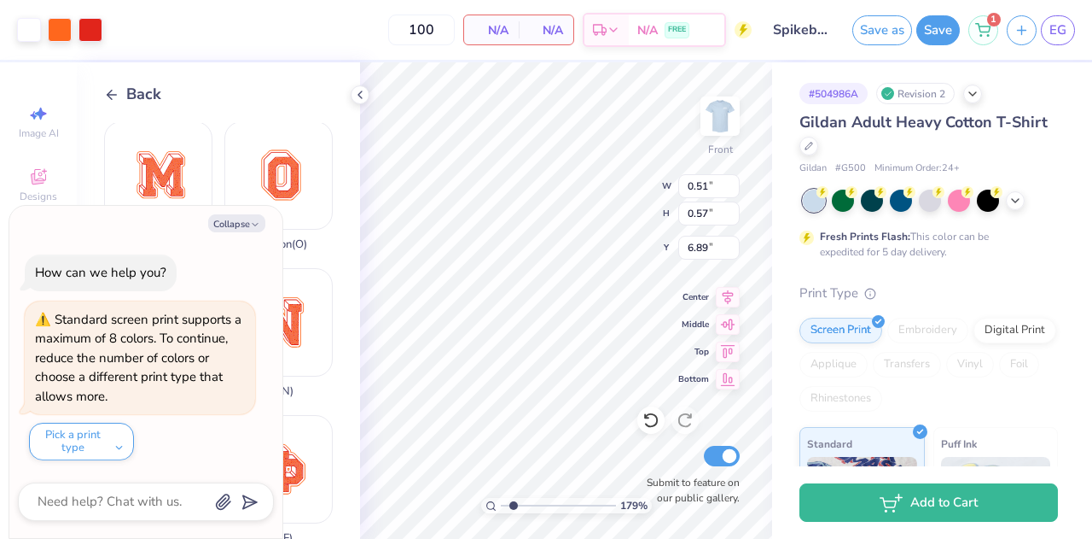
type input "6.77"
type input "1.78606950638908"
type textarea "x"
click at [63, 37] on div at bounding box center [60, 28] width 24 height 24
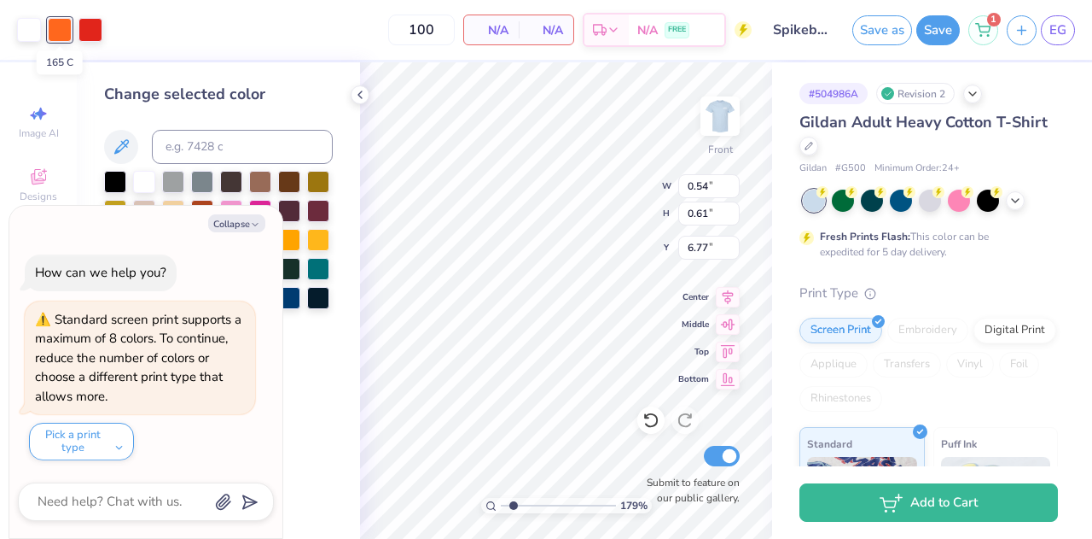
type input "1.78606950638908"
click at [230, 216] on button "Collapse" at bounding box center [236, 223] width 57 height 18
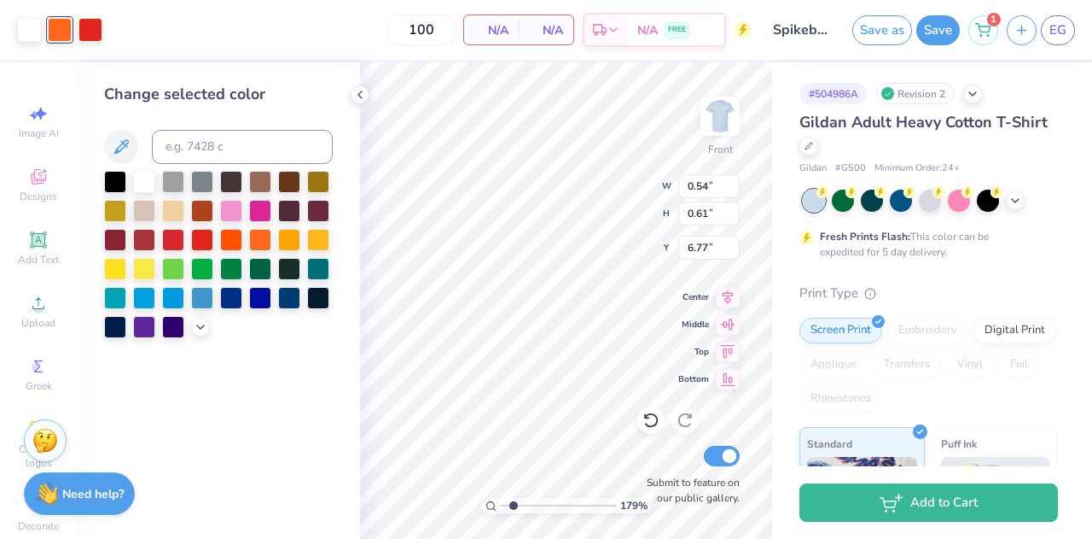
type textarea "x"
click at [205, 329] on icon at bounding box center [201, 325] width 14 height 14
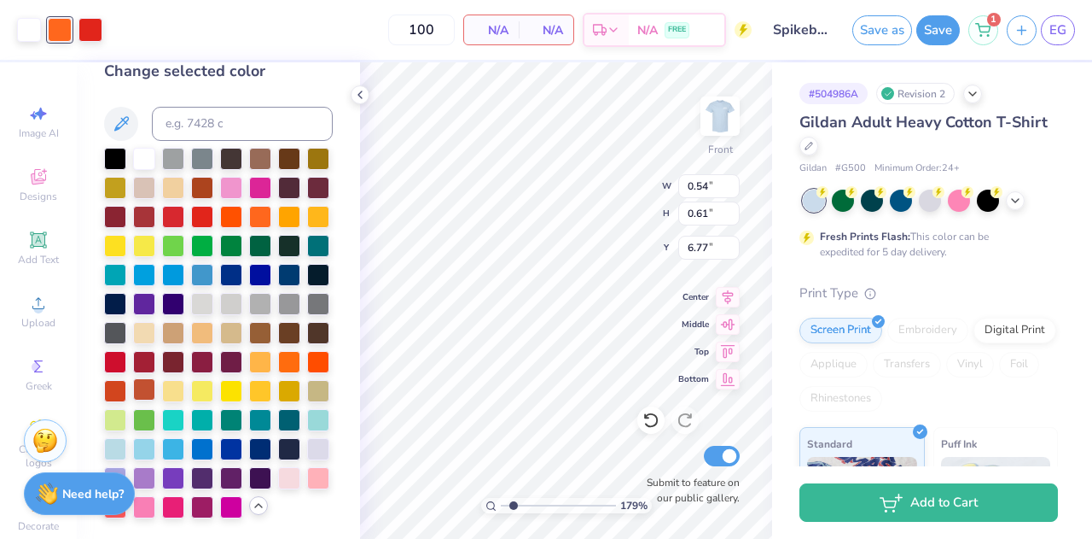
scroll to position [79, 0]
click at [307, 424] on div at bounding box center [318, 420] width 22 height 22
click at [87, 23] on div at bounding box center [91, 28] width 24 height 24
click at [126, 436] on div at bounding box center [115, 447] width 22 height 22
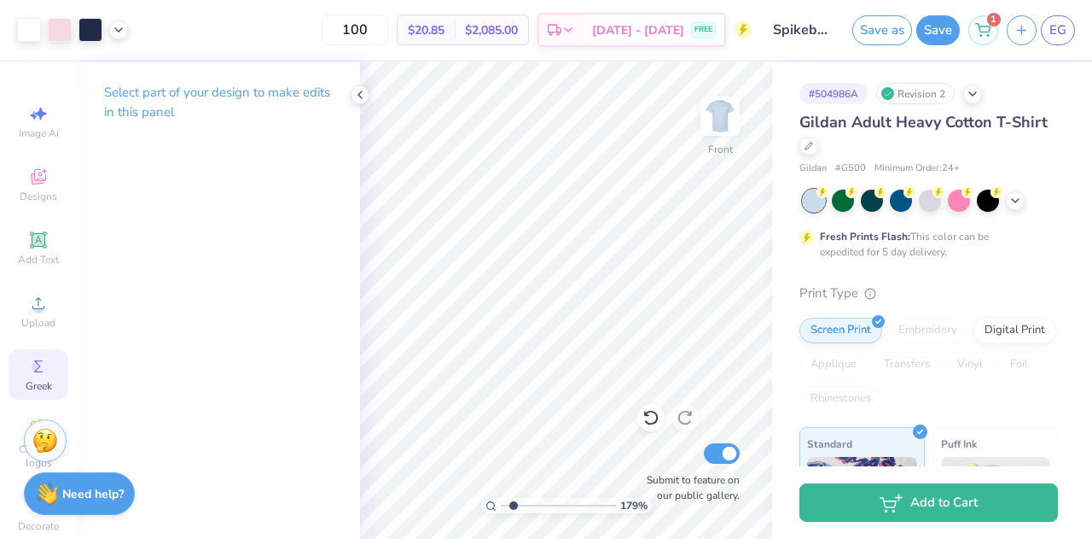
click at [36, 366] on icon at bounding box center [38, 366] width 20 height 20
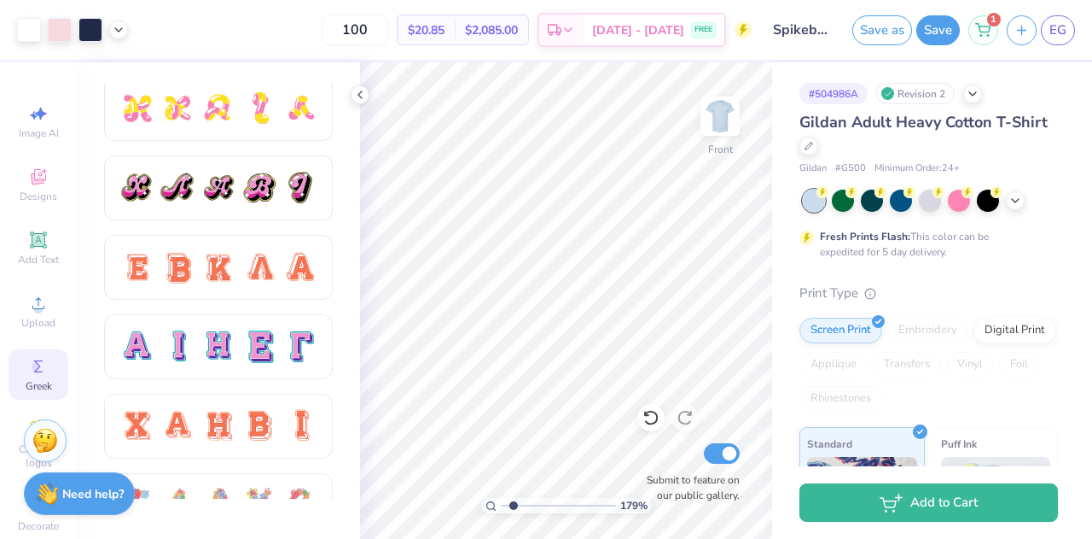
scroll to position [960, 0]
click at [201, 267] on div at bounding box center [219, 266] width 36 height 36
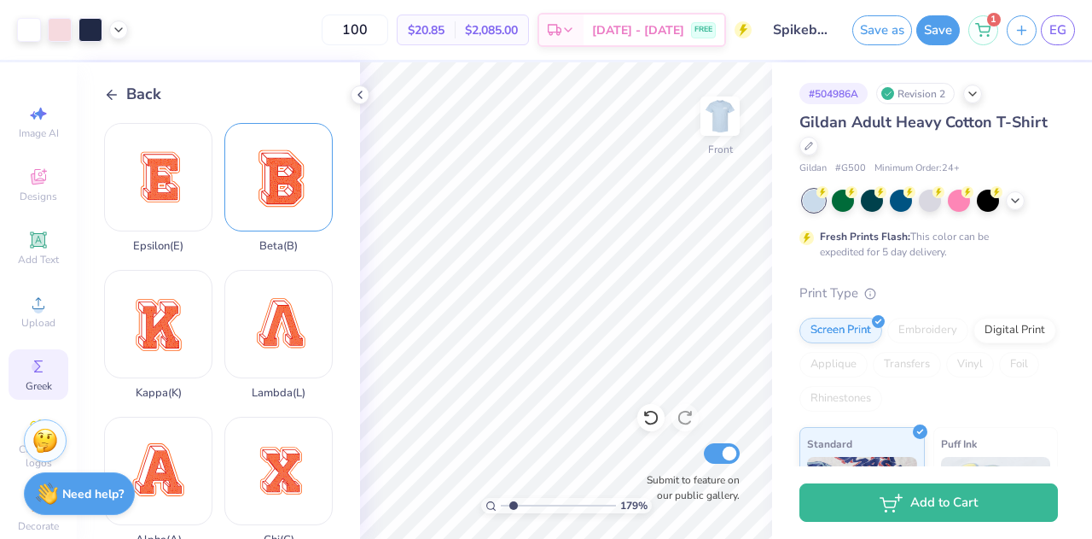
click at [278, 173] on div "Beta ( B )" at bounding box center [278, 188] width 108 height 130
type input "1.78606950638908"
type textarea "x"
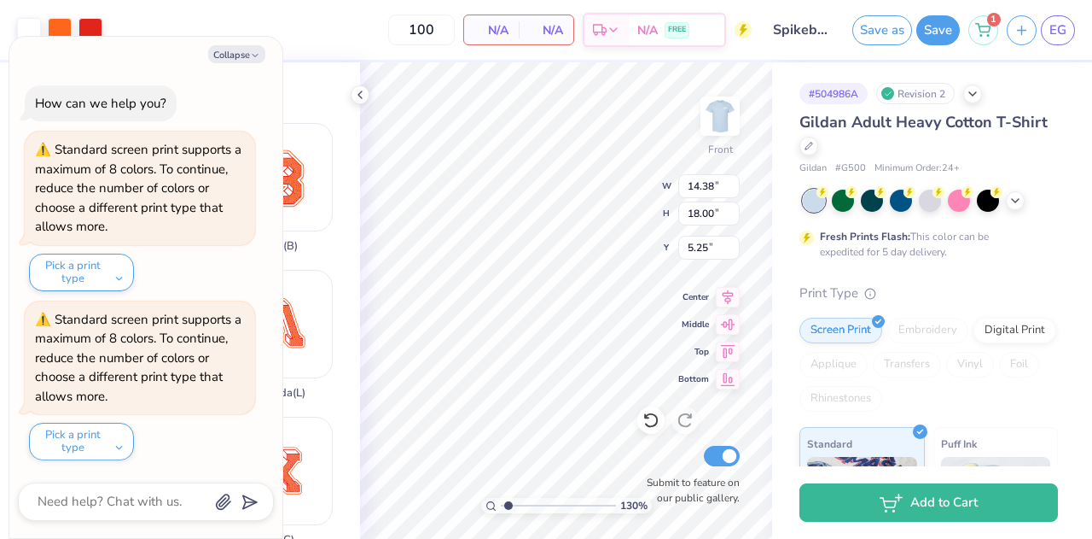
type input "1.29680954327219"
type textarea "x"
type input "1.29680954327219"
type textarea "x"
type input "6.77"
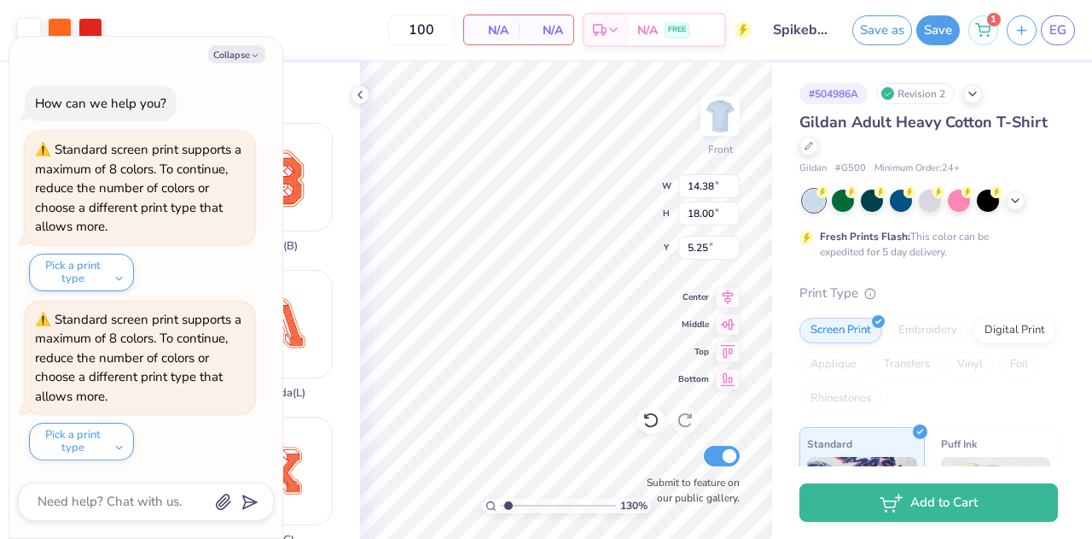
type input "8.47"
type input "14.78"
type input "1.29680954327219"
type textarea "x"
type input "1.29680954327219"
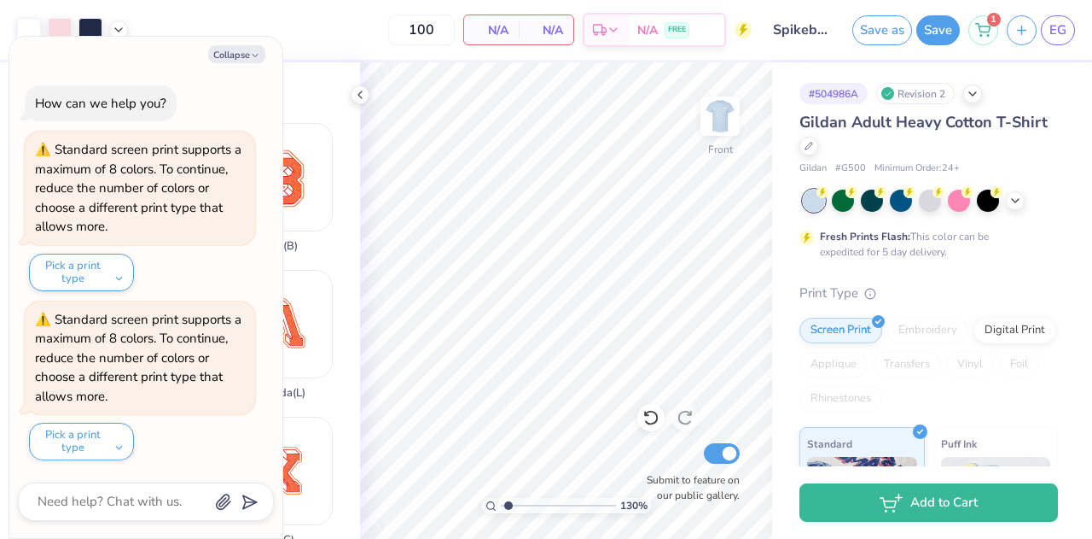
type textarea "x"
type input "1.29680954327219"
type textarea "x"
type input "6.77"
type input "1.29680954327219"
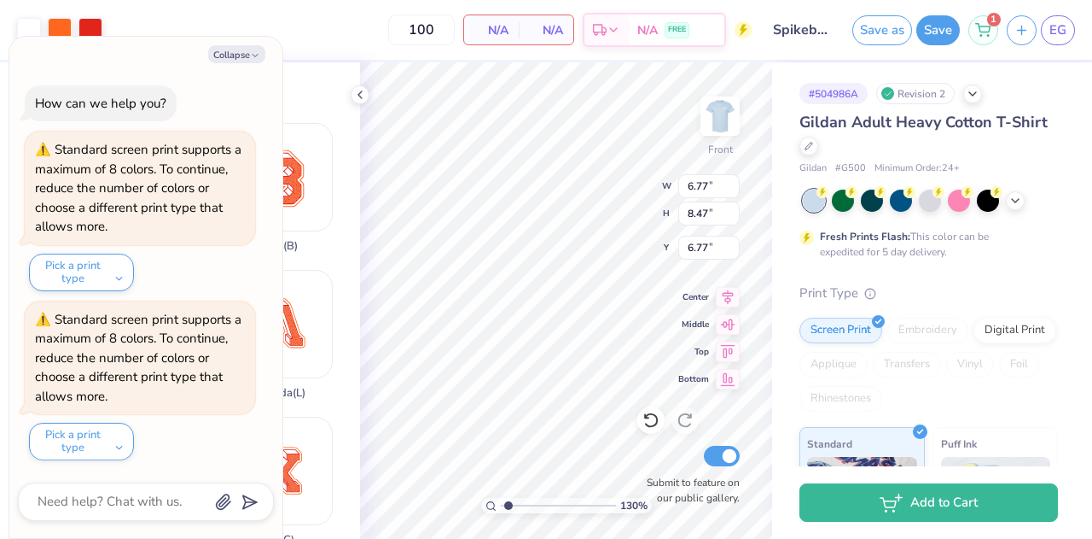
type textarea "x"
type input "1.29680954327219"
type textarea "x"
type input "1.29680954327219"
type textarea "x"
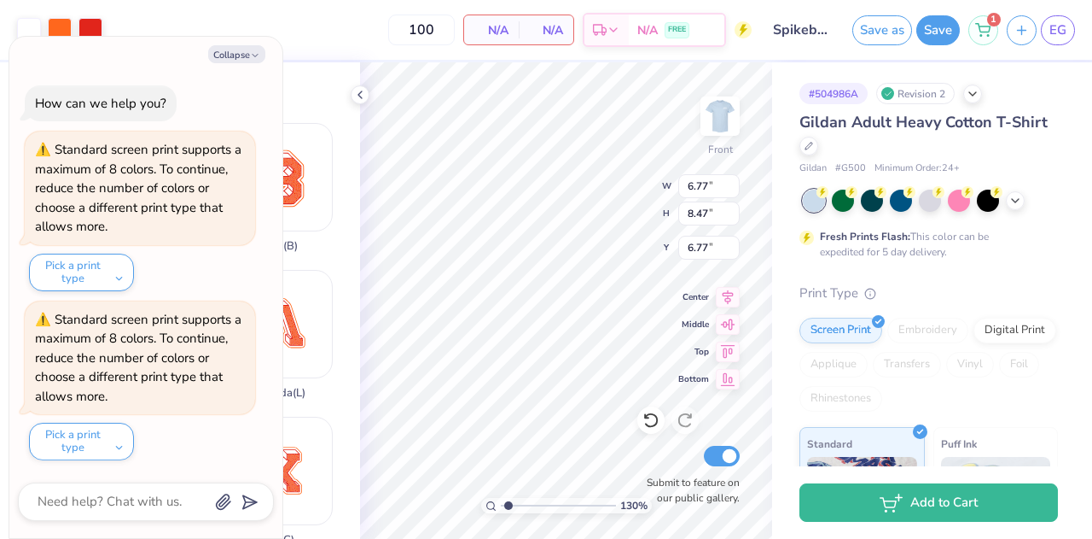
type input "0.79"
type input "0.99"
type input "6.78"
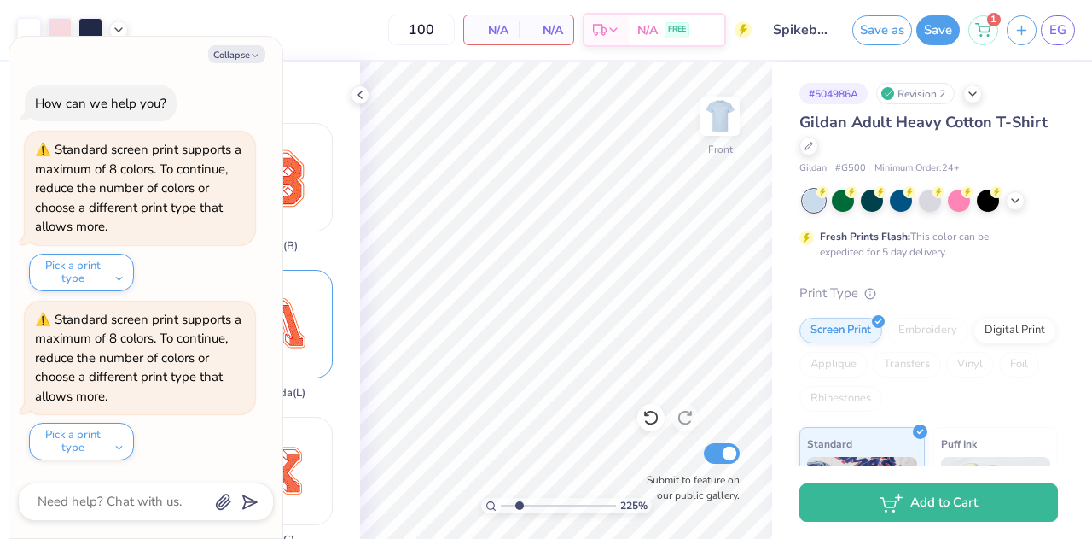
type input "2.24796552204669"
type textarea "x"
type input "2.24796552204669"
type textarea "x"
type input "2.24796552204669"
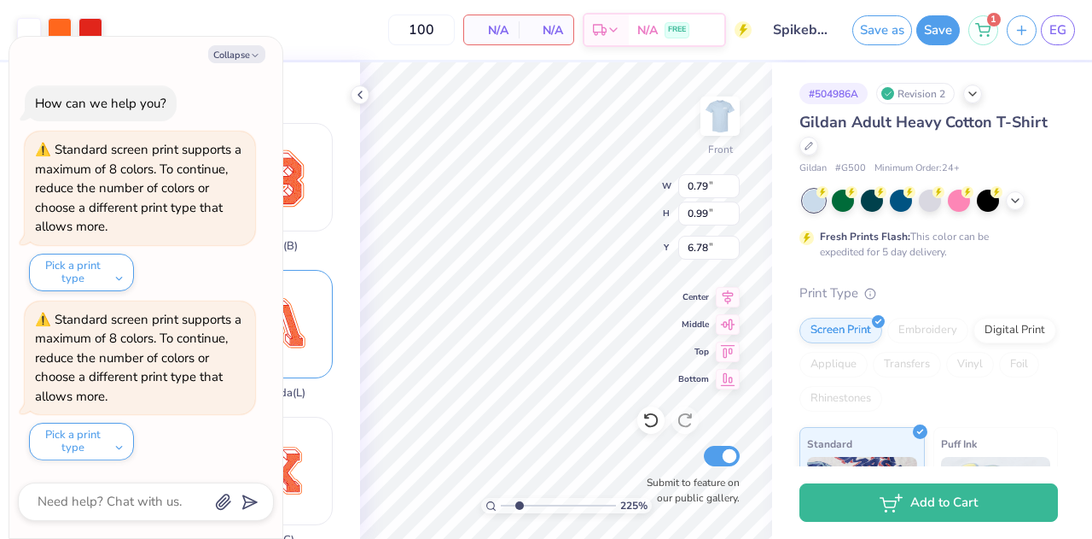
type textarea "x"
type input "0.48"
type input "0.60"
click at [593, 175] on div "225 % Front W 0.48 0.48 " H 0.60 0.60 " Y 6.78 6.78 " Center Middle Top Bottom …" at bounding box center [566, 300] width 412 height 476
type input "2.24796552204669"
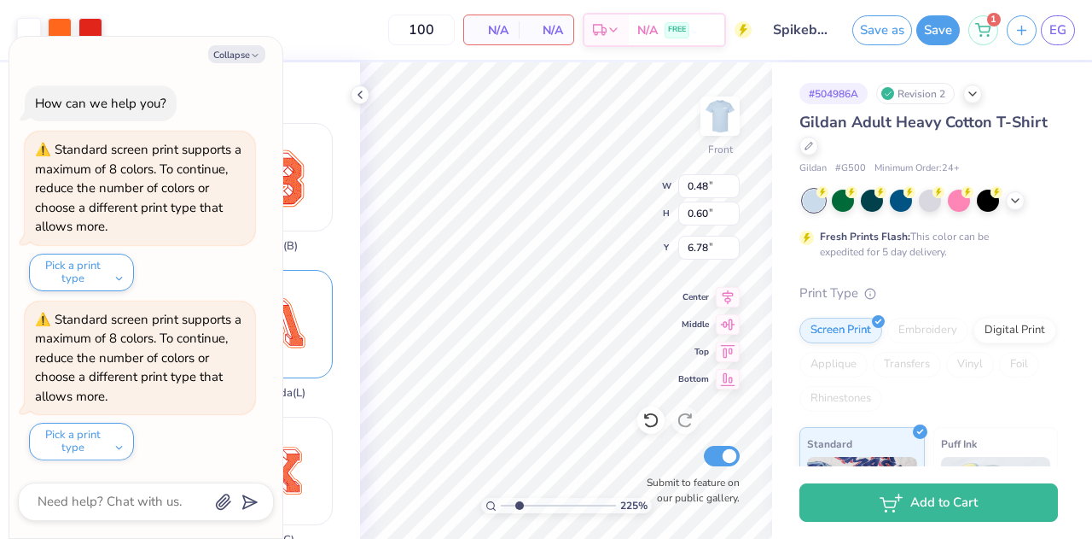
type textarea "x"
type input "0.41"
type input "0.52"
type input "6.85"
type input "2.24796552204669"
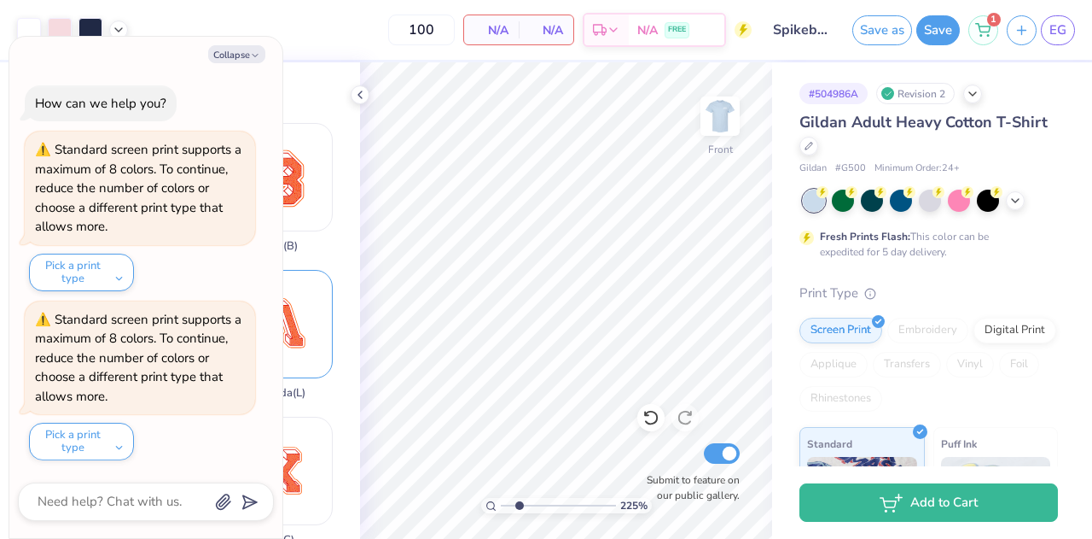
type textarea "x"
type input "2.24796552204669"
type textarea "x"
type input "2.24796552204669"
type textarea "x"
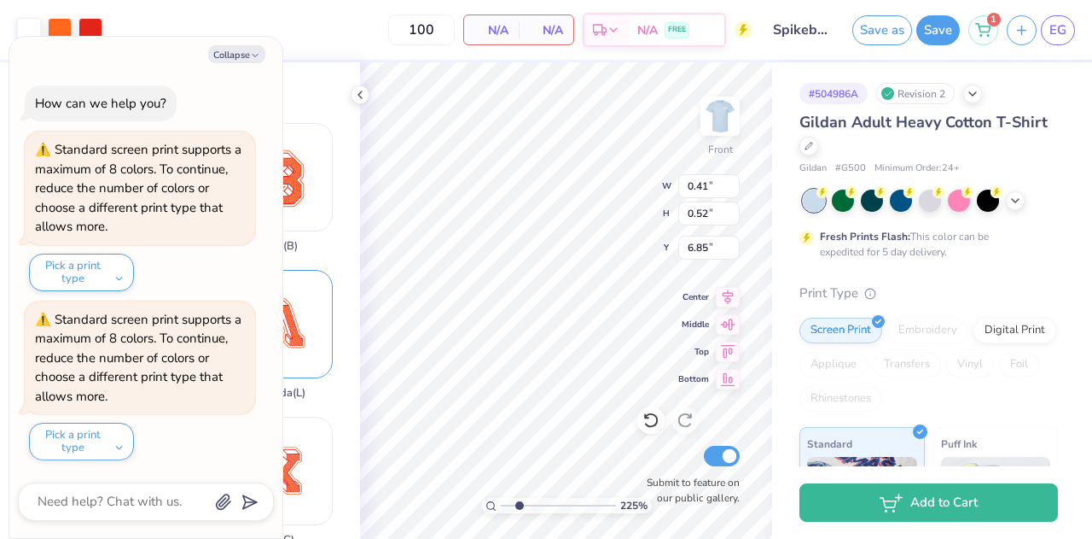
type input "2.24796552204669"
type textarea "x"
type input "2.24796552204669"
type textarea "x"
type input "2.24796552204669"
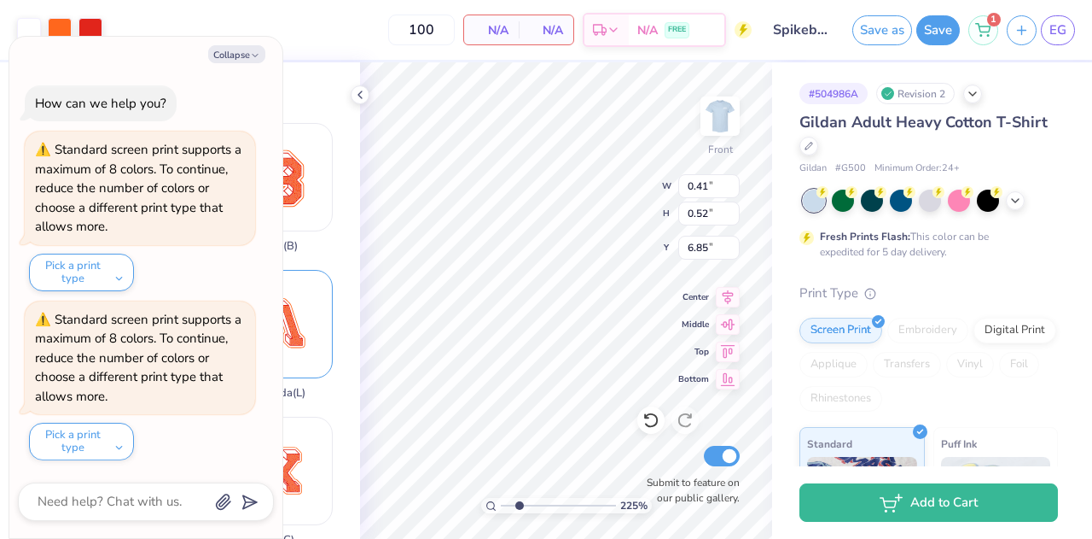
type textarea "x"
type input "2.24796552204669"
type textarea "x"
type input "2.24796552204669"
type textarea "x"
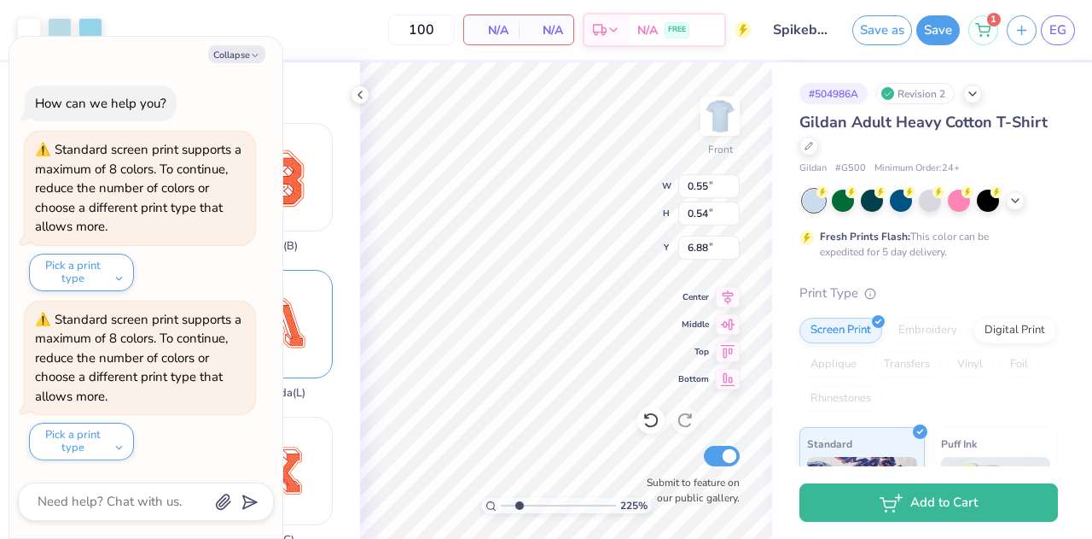
click at [627, 179] on div "225 % Front W 0.55 0.55 " H 0.54 0.54 " Y 6.88 6.88 " Center Middle Top Bottom …" at bounding box center [566, 300] width 412 height 476
type input "2.24796552204669"
type textarea "x"
type input "2.24796552204669"
click at [235, 61] on button "Collapse" at bounding box center [236, 54] width 57 height 18
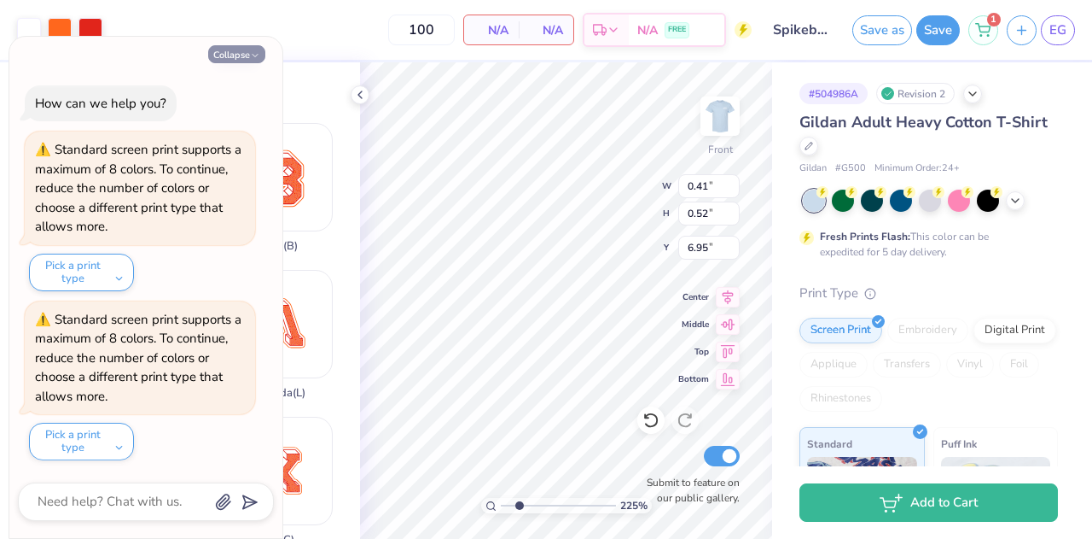
type textarea "x"
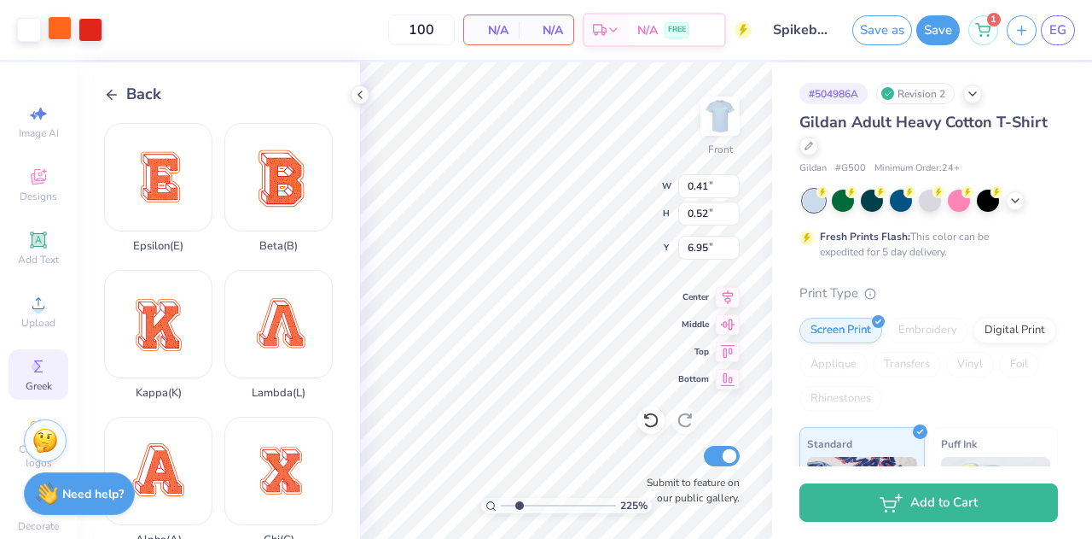
click at [59, 40] on div at bounding box center [60, 28] width 24 height 24
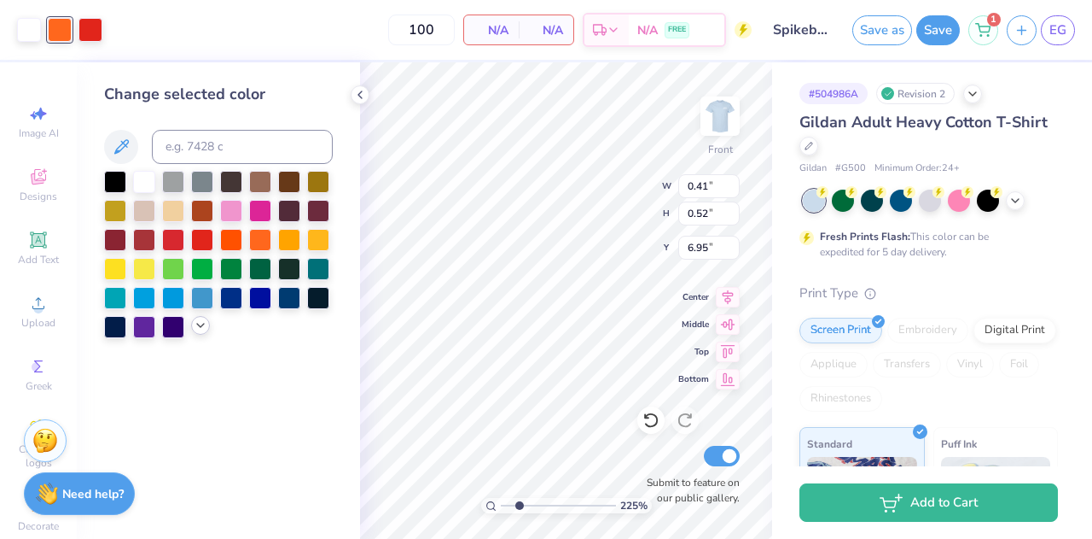
click at [195, 334] on div at bounding box center [218, 254] width 229 height 167
click at [197, 332] on div at bounding box center [200, 325] width 19 height 19
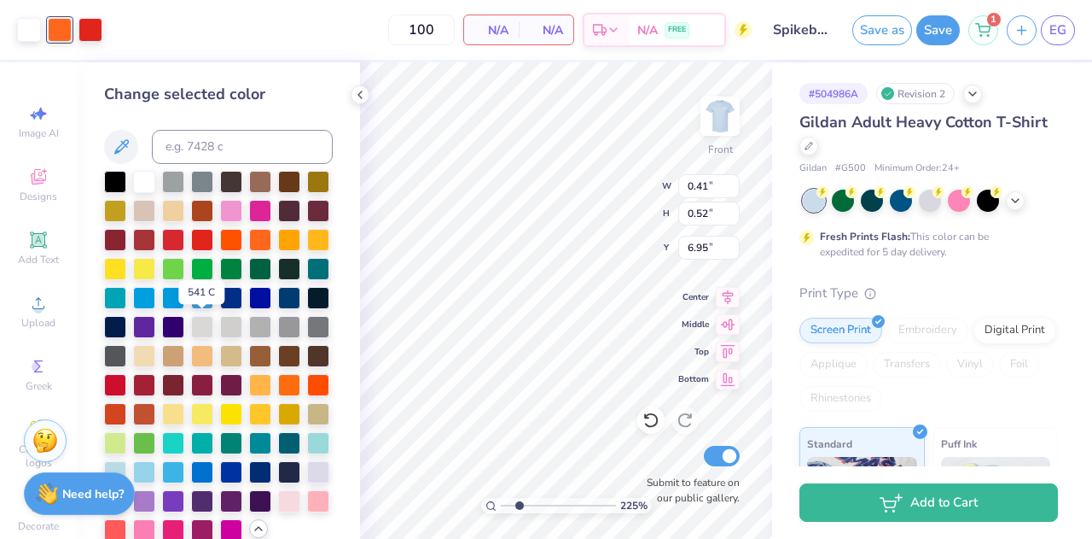
scroll to position [80, 0]
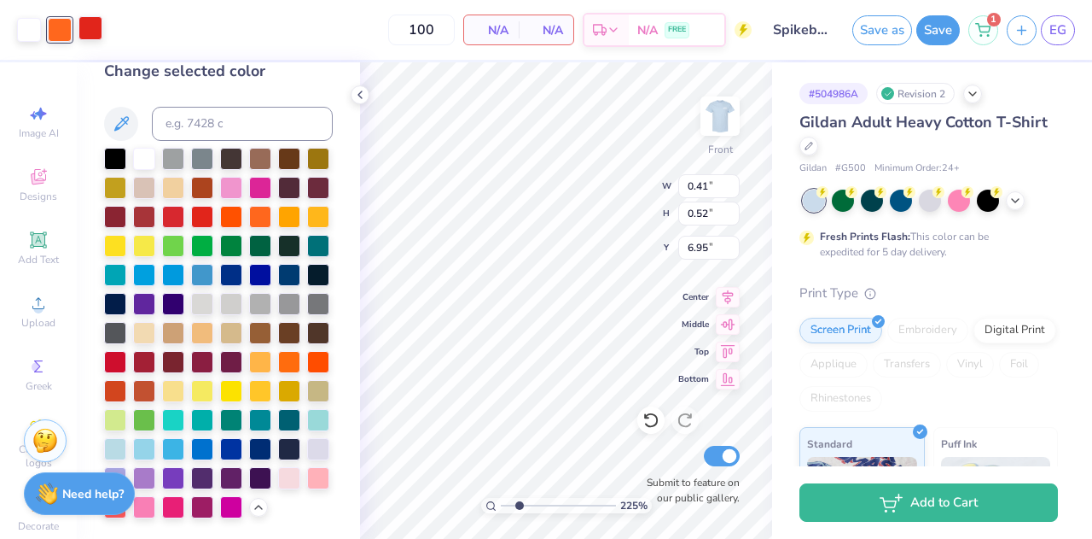
click at [307, 421] on div at bounding box center [318, 420] width 22 height 22
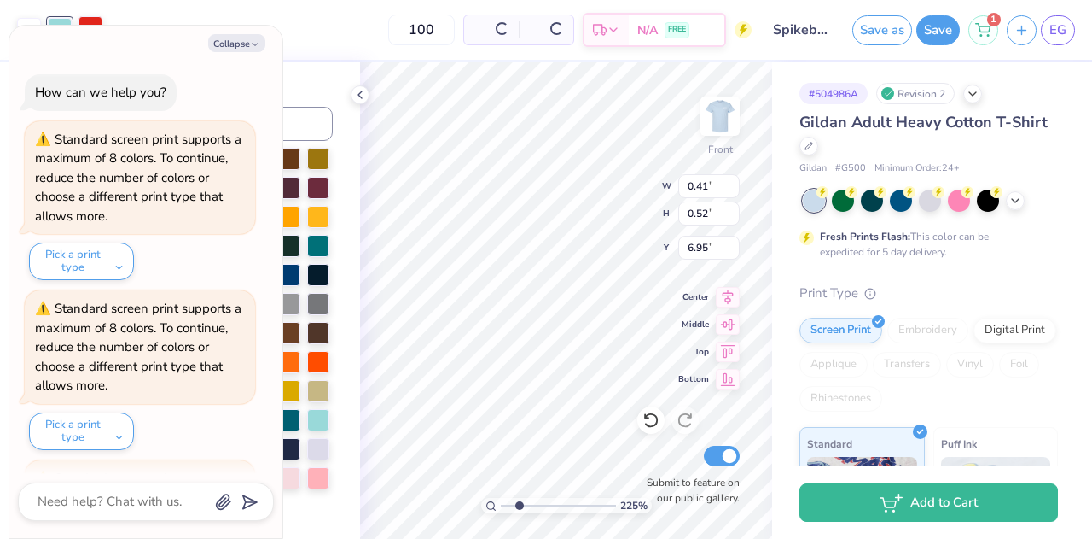
scroll to position [156, 0]
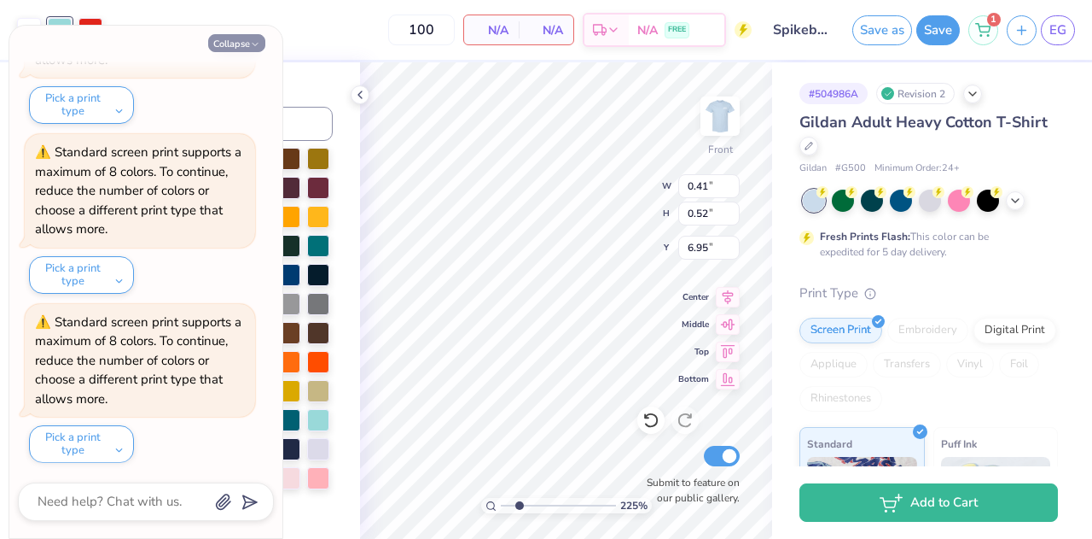
click at [226, 35] on button "Collapse" at bounding box center [236, 43] width 57 height 18
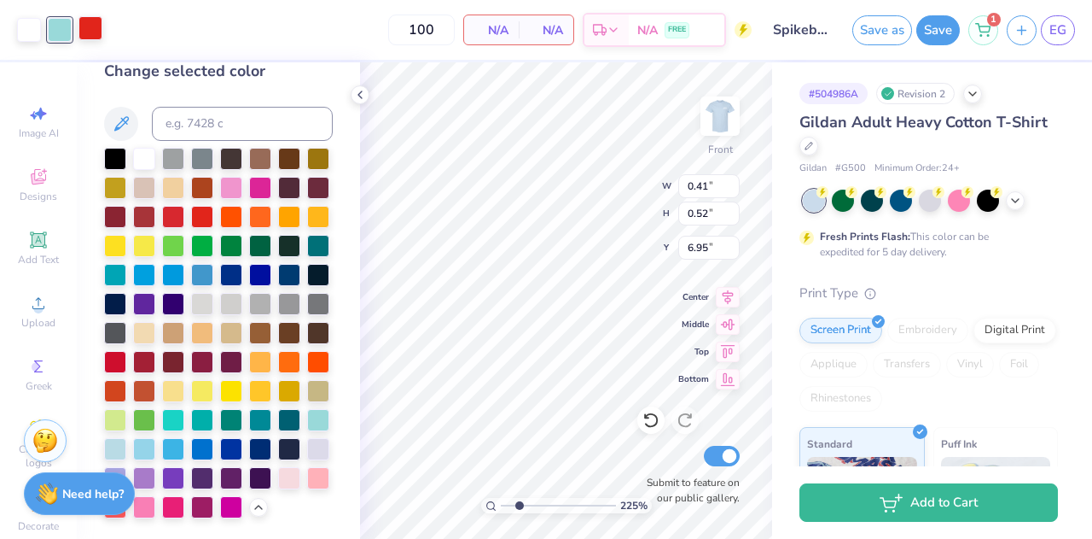
click at [101, 26] on div at bounding box center [91, 28] width 24 height 24
click at [126, 436] on div at bounding box center [115, 447] width 22 height 22
click at [358, 95] on polyline at bounding box center [359, 94] width 3 height 7
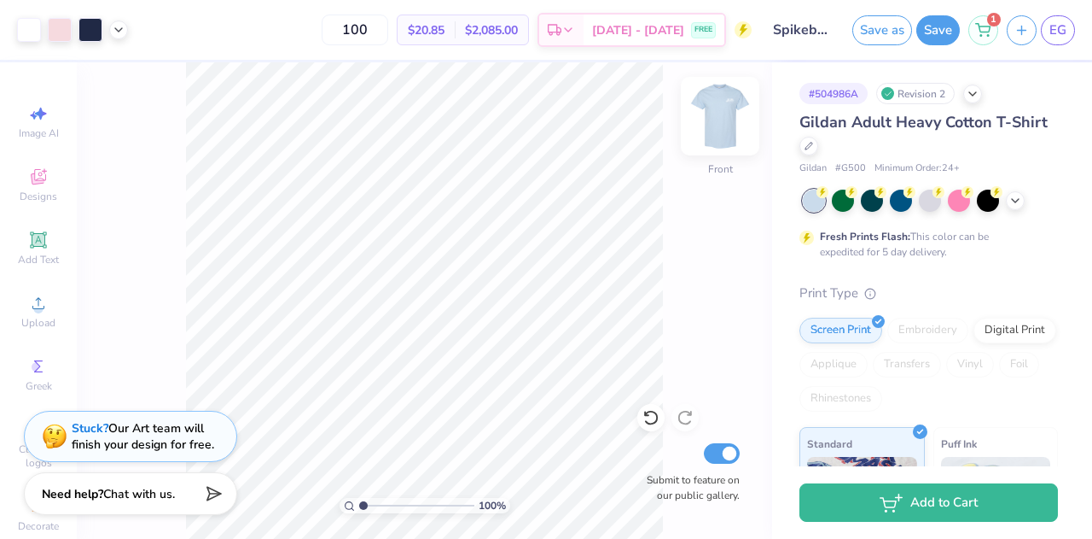
click at [725, 126] on img at bounding box center [720, 116] width 68 height 68
click at [725, 126] on img at bounding box center [720, 116] width 34 height 34
click at [724, 114] on img at bounding box center [720, 116] width 68 height 68
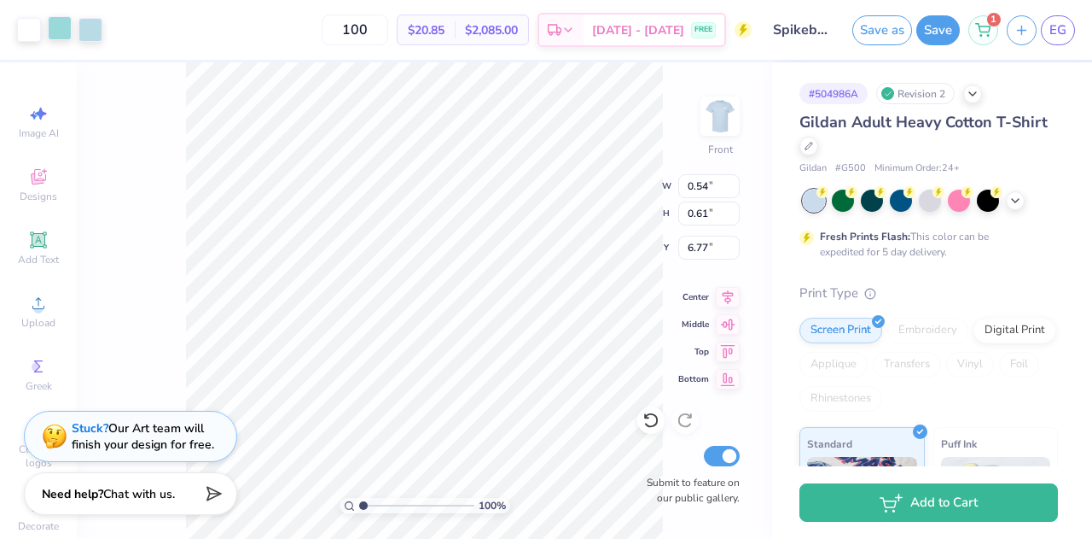
click at [67, 26] on div at bounding box center [60, 28] width 24 height 24
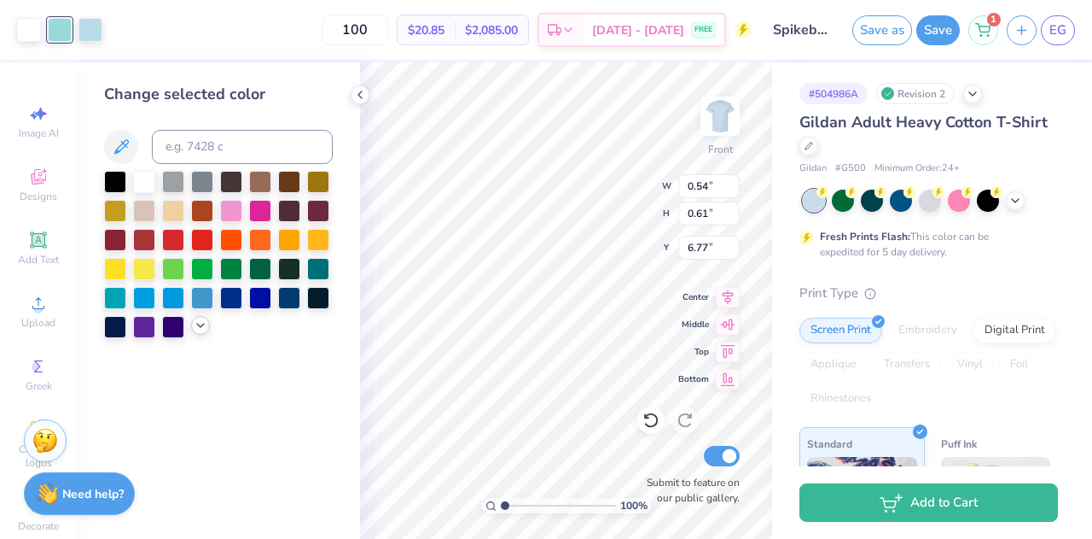
click at [199, 317] on div at bounding box center [200, 325] width 19 height 19
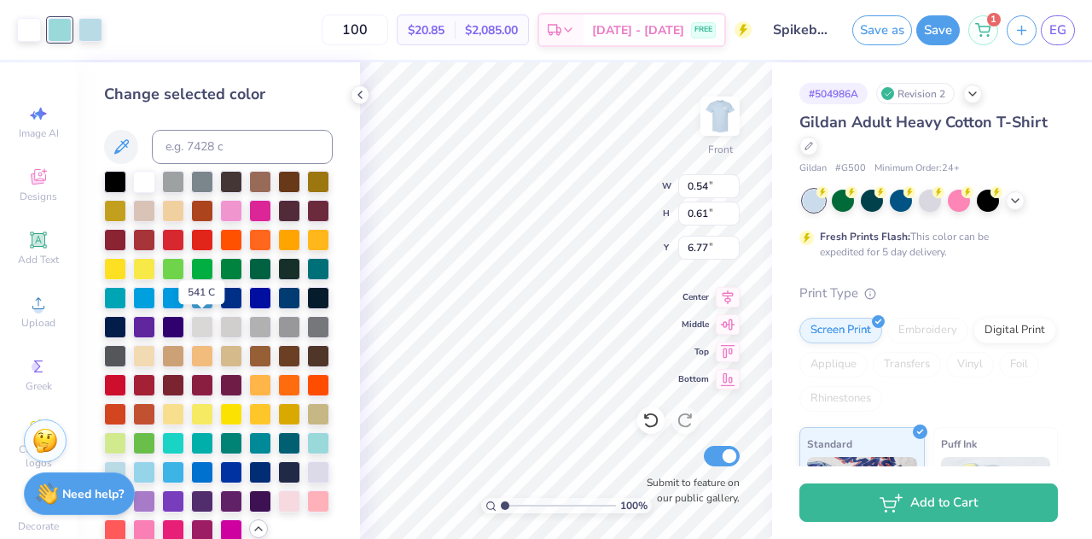
scroll to position [80, 0]
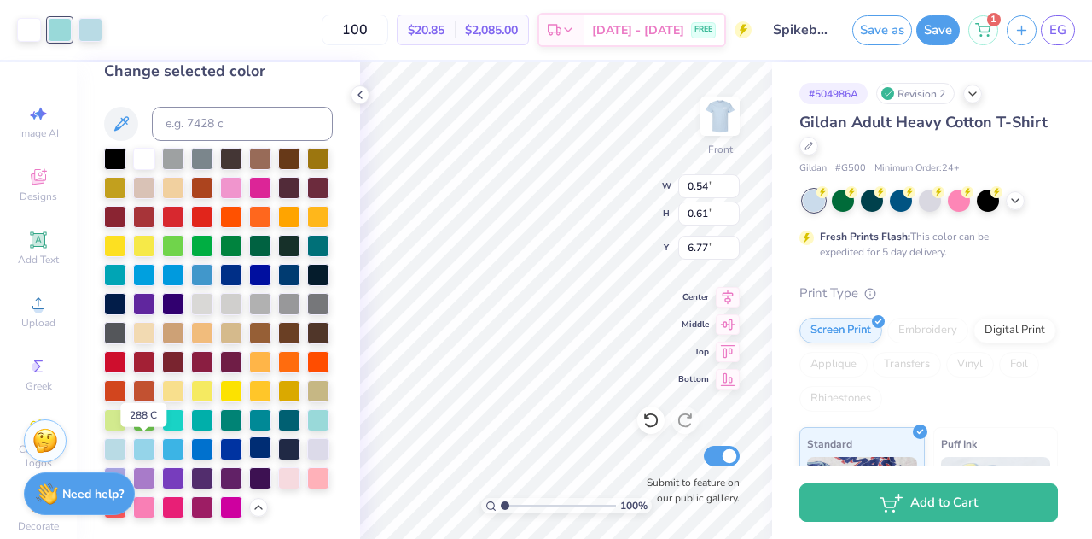
click at [249, 449] on div at bounding box center [260, 447] width 22 height 22
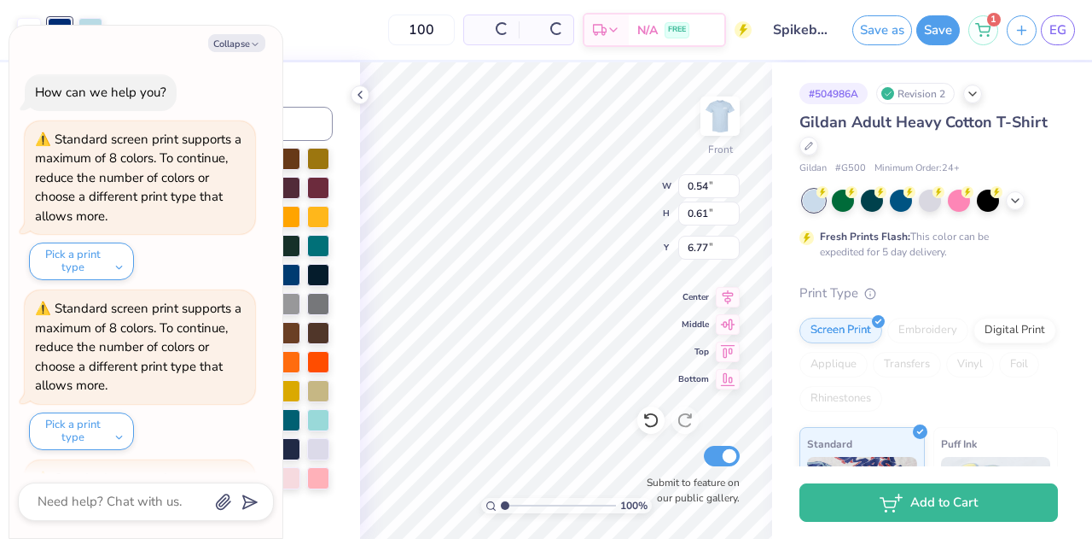
scroll to position [325, 0]
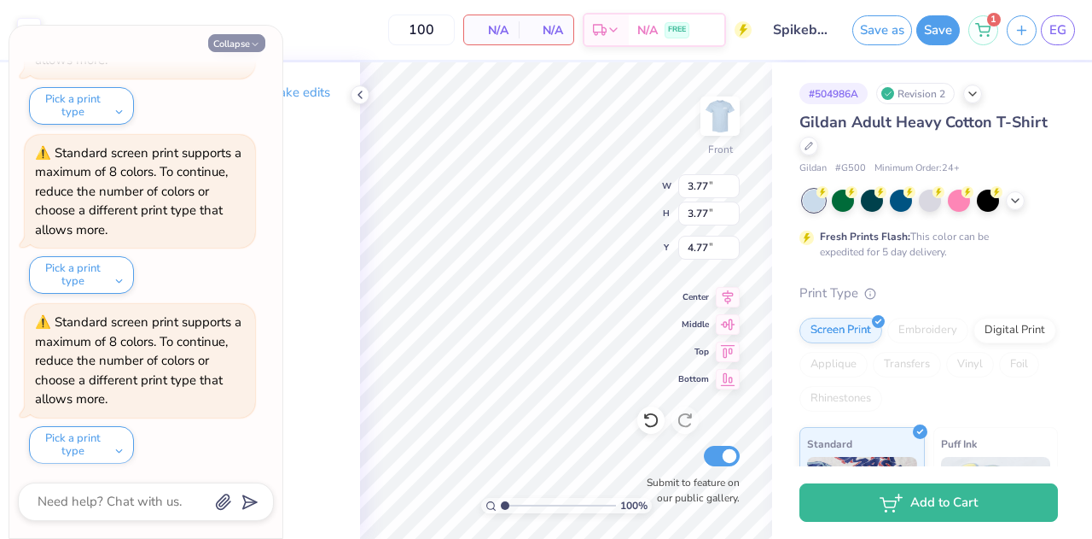
click at [246, 47] on button "Collapse" at bounding box center [236, 43] width 57 height 18
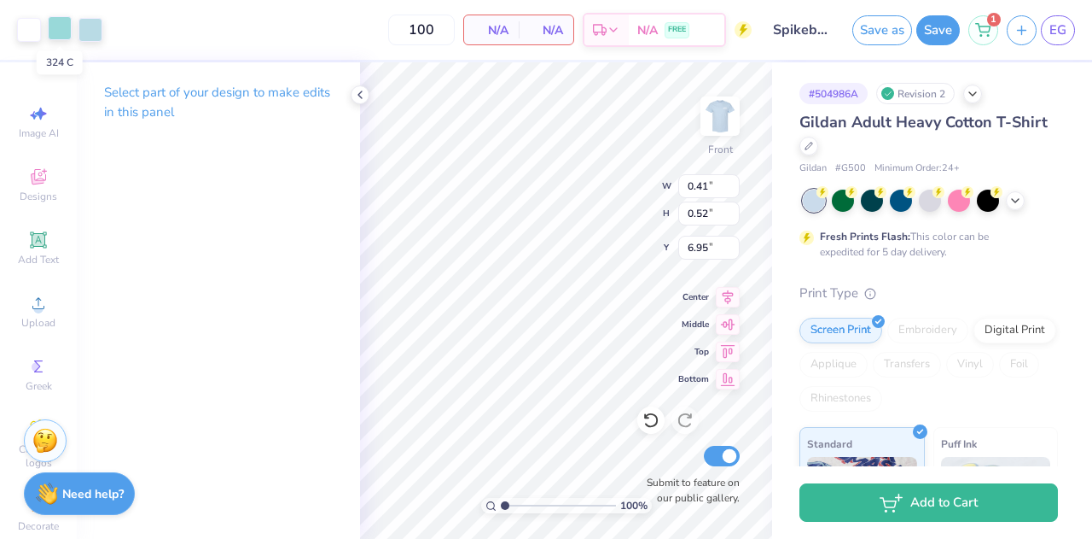
drag, startPoint x: 68, startPoint y: 32, endPoint x: 52, endPoint y: 35, distance: 16.6
click at [52, 35] on div at bounding box center [60, 28] width 24 height 24
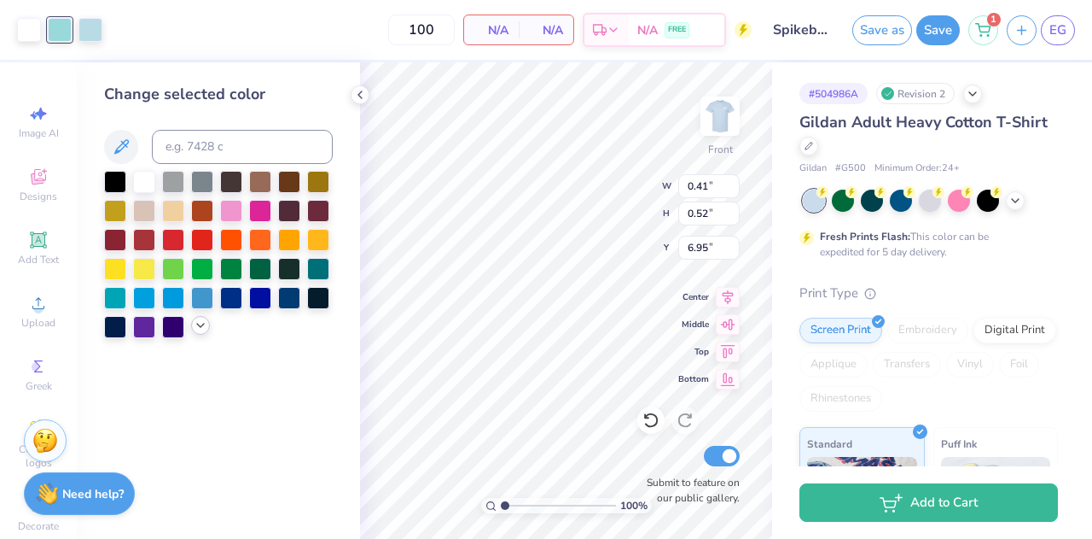
click at [201, 333] on div at bounding box center [200, 325] width 19 height 19
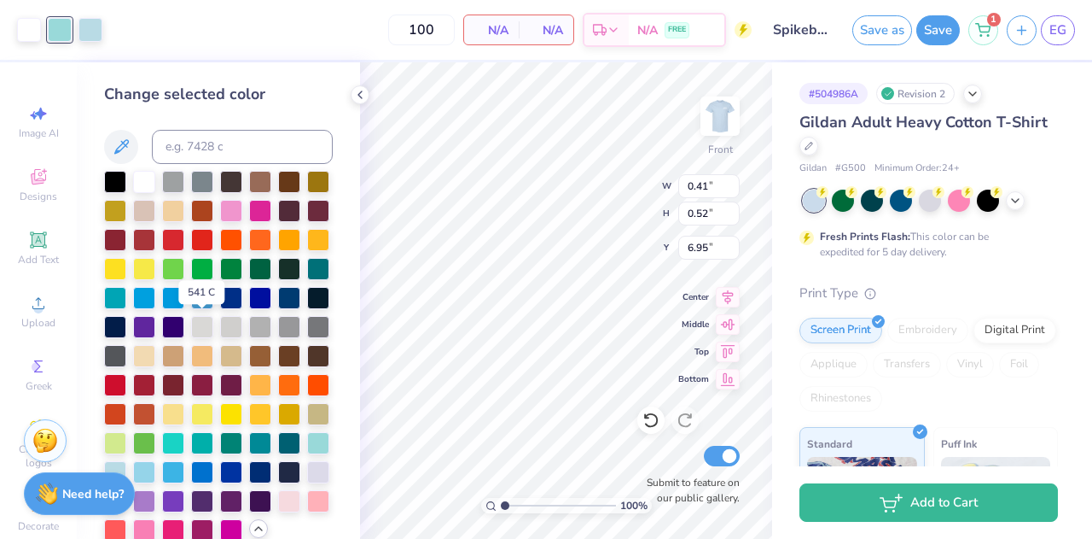
scroll to position [80, 0]
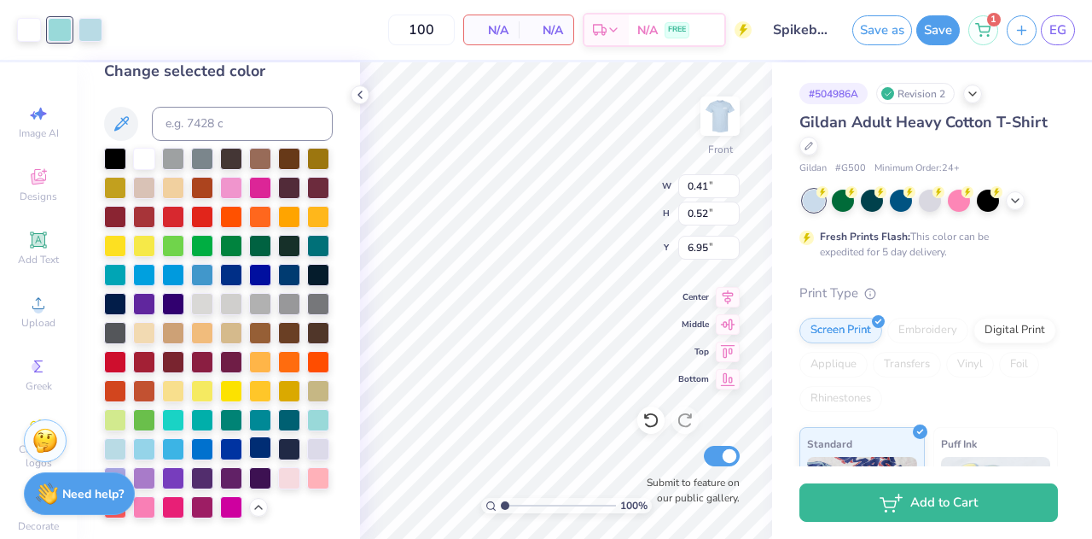
click at [249, 446] on div at bounding box center [260, 447] width 22 height 22
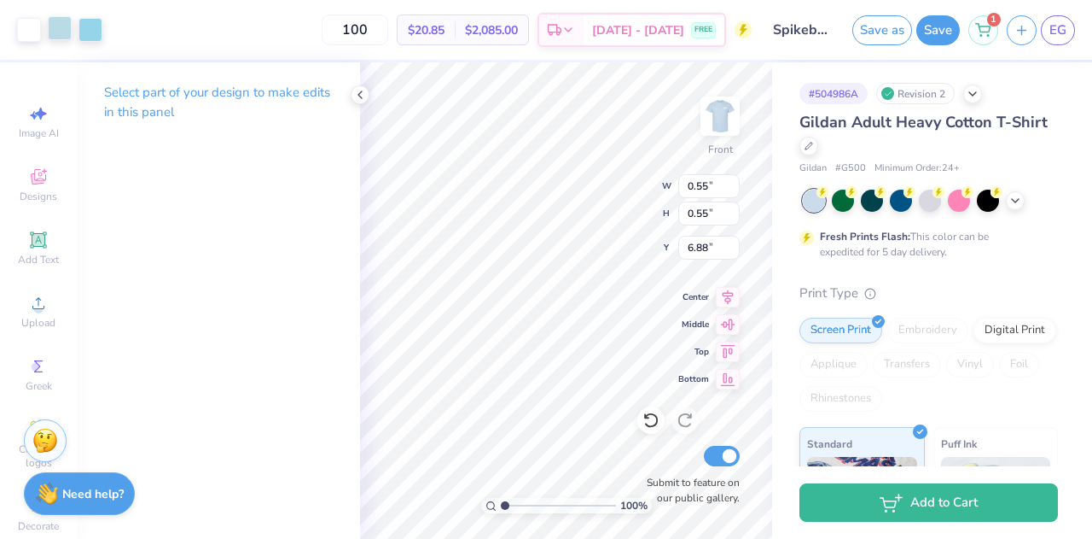
click at [63, 29] on div at bounding box center [60, 28] width 24 height 24
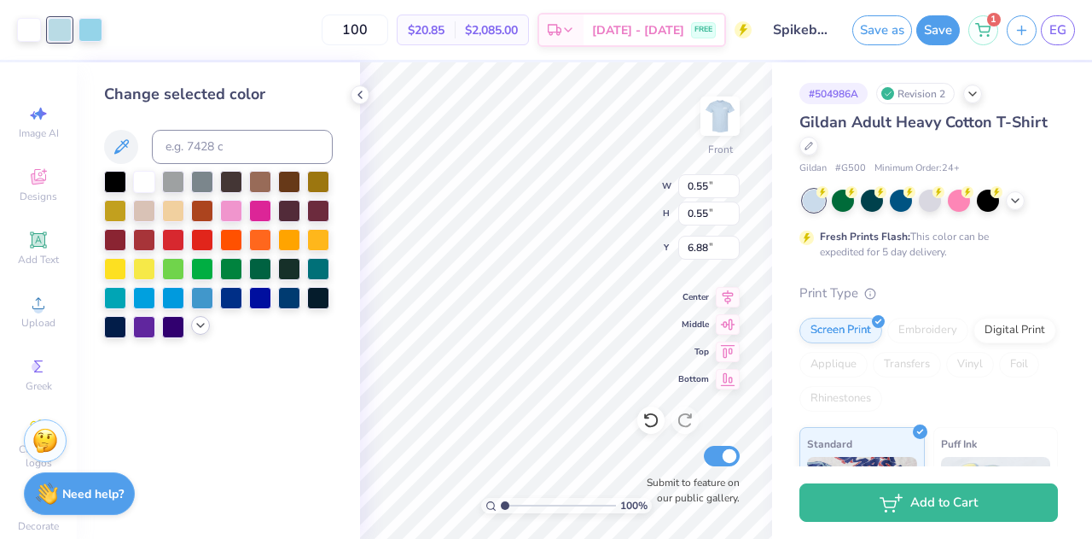
click at [196, 322] on icon at bounding box center [201, 325] width 14 height 14
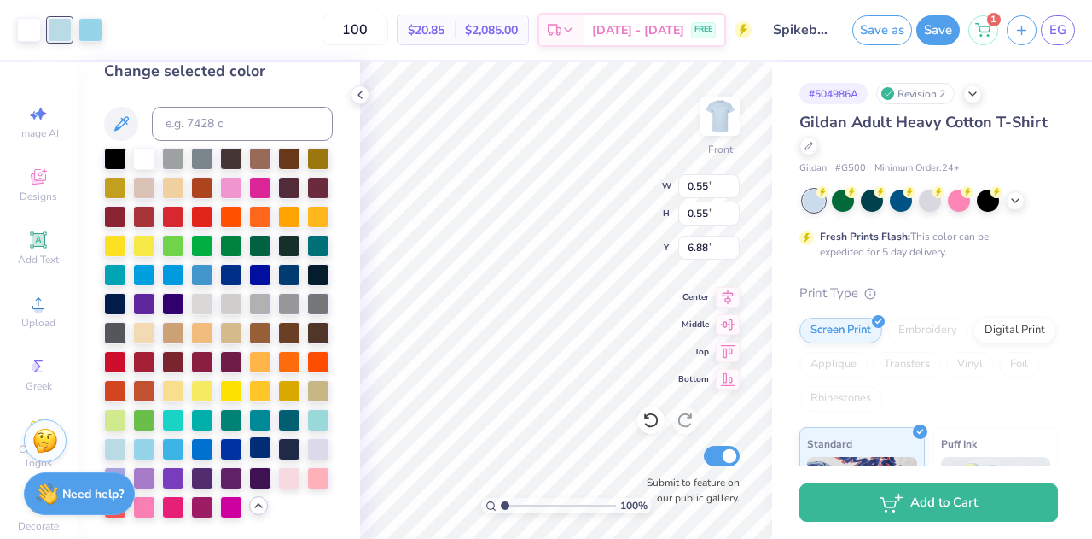
click at [249, 448] on div at bounding box center [260, 447] width 22 height 22
click at [358, 93] on icon at bounding box center [360, 95] width 14 height 14
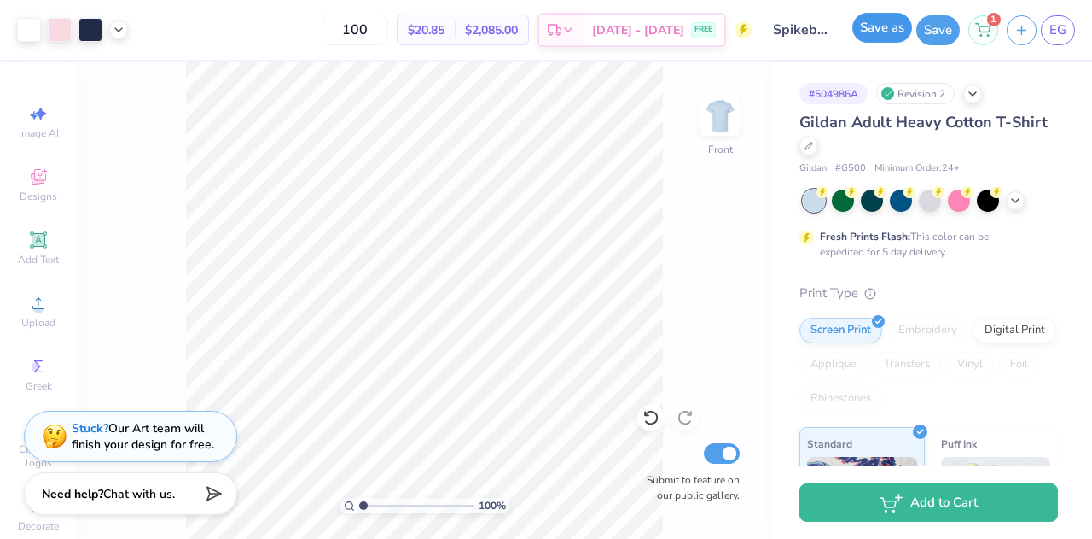
click at [888, 33] on button "Save as" at bounding box center [883, 28] width 60 height 30
